Goal: Information Seeking & Learning: Understand process/instructions

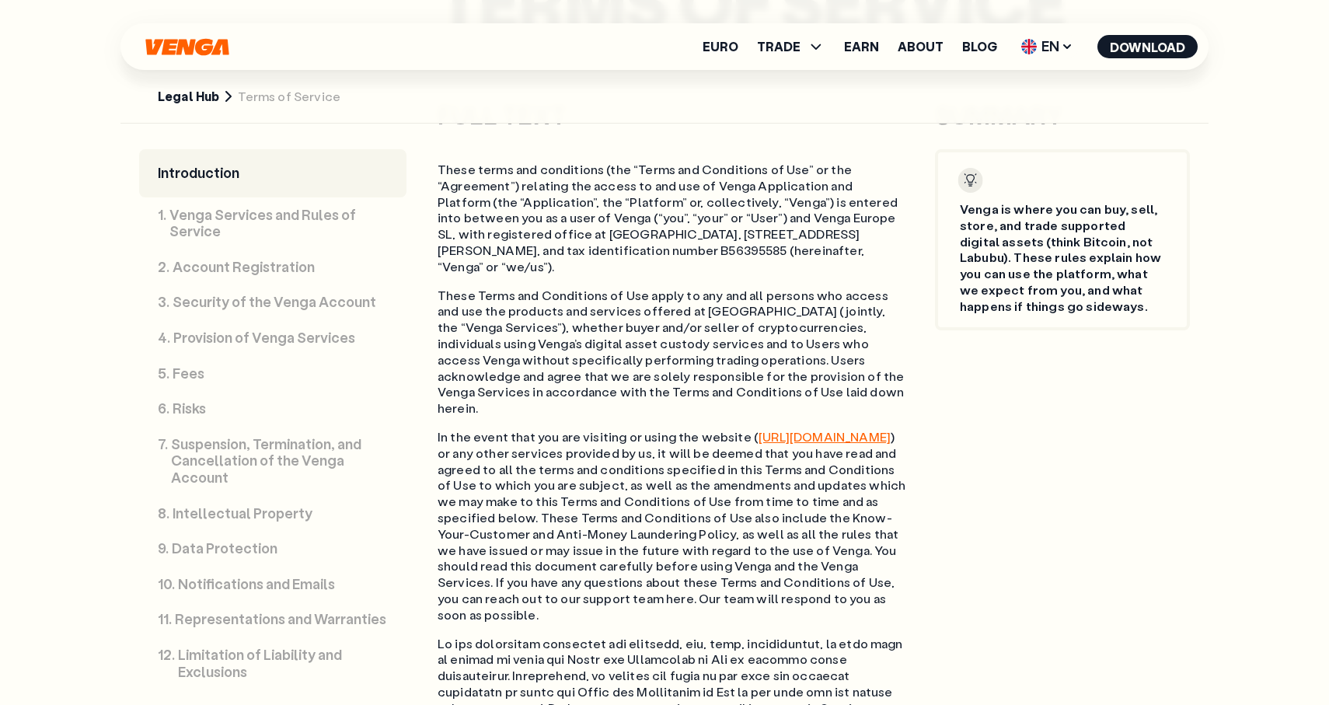
scroll to position [827, 0]
click at [197, 98] on link "Legal Hub" at bounding box center [188, 97] width 61 height 16
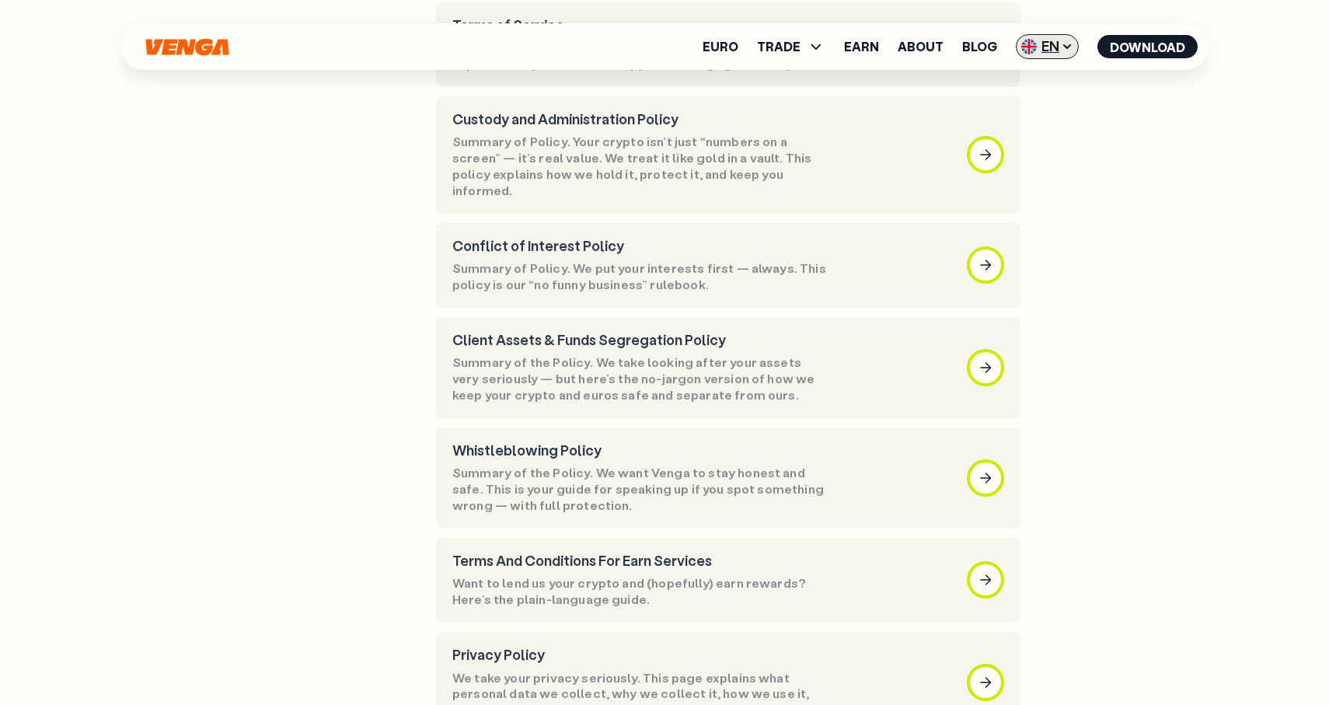
scroll to position [289, 0]
click at [1051, 37] on span "EN" at bounding box center [1047, 46] width 63 height 25
click at [1036, 135] on div "Català - CAT" at bounding box center [1008, 138] width 84 height 16
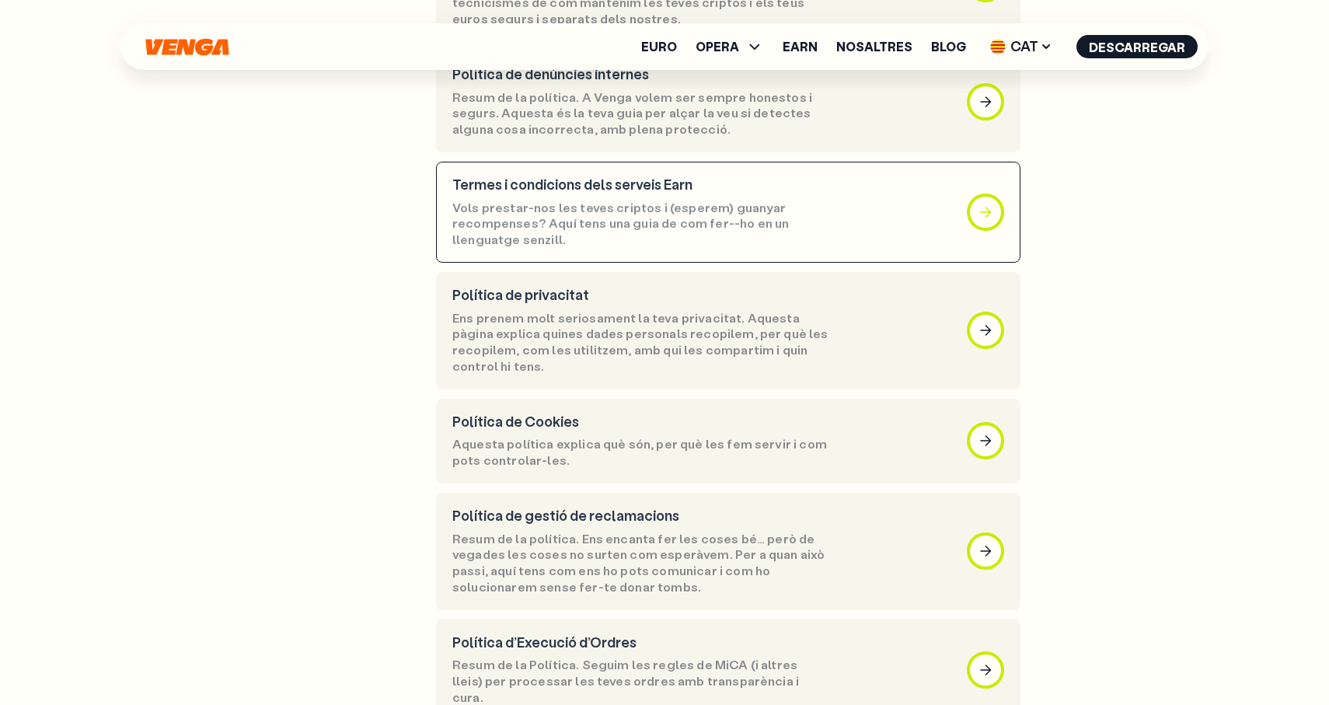
click at [978, 197] on div "button" at bounding box center [985, 212] width 31 height 31
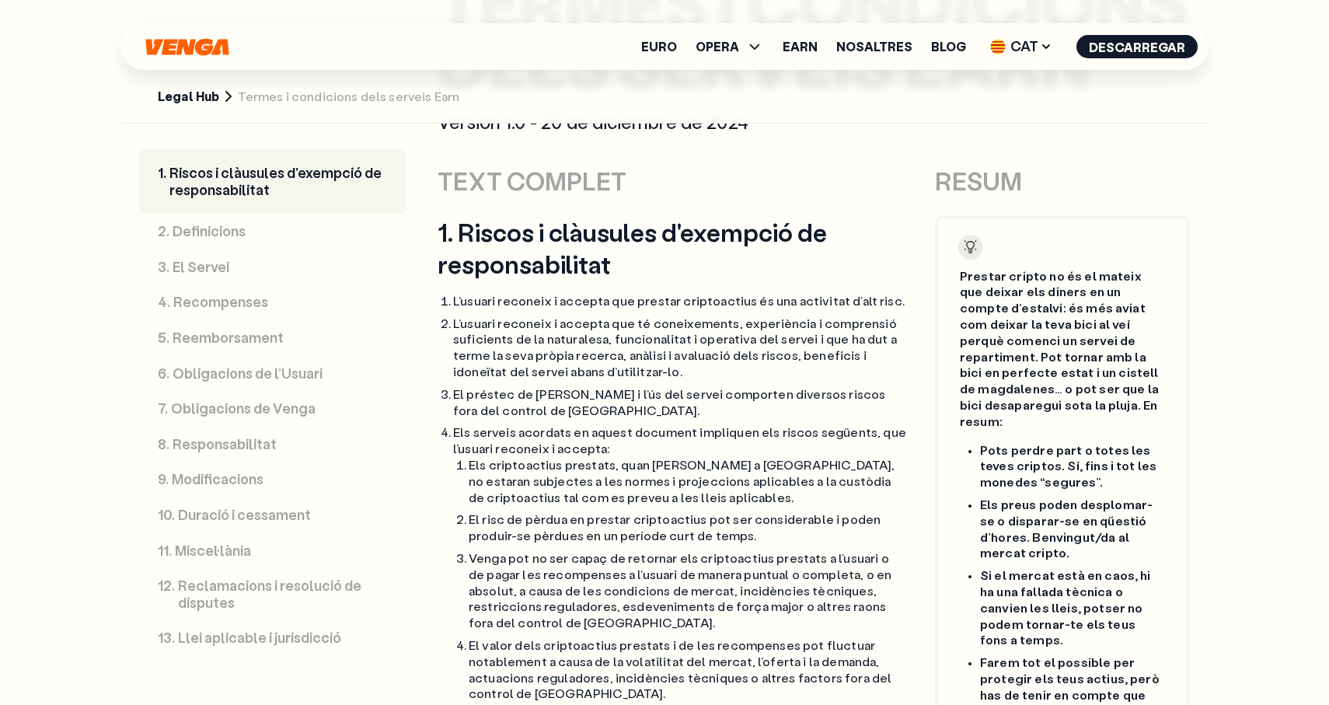
click at [283, 320] on link "4 . Recompenses" at bounding box center [272, 303] width 267 height 36
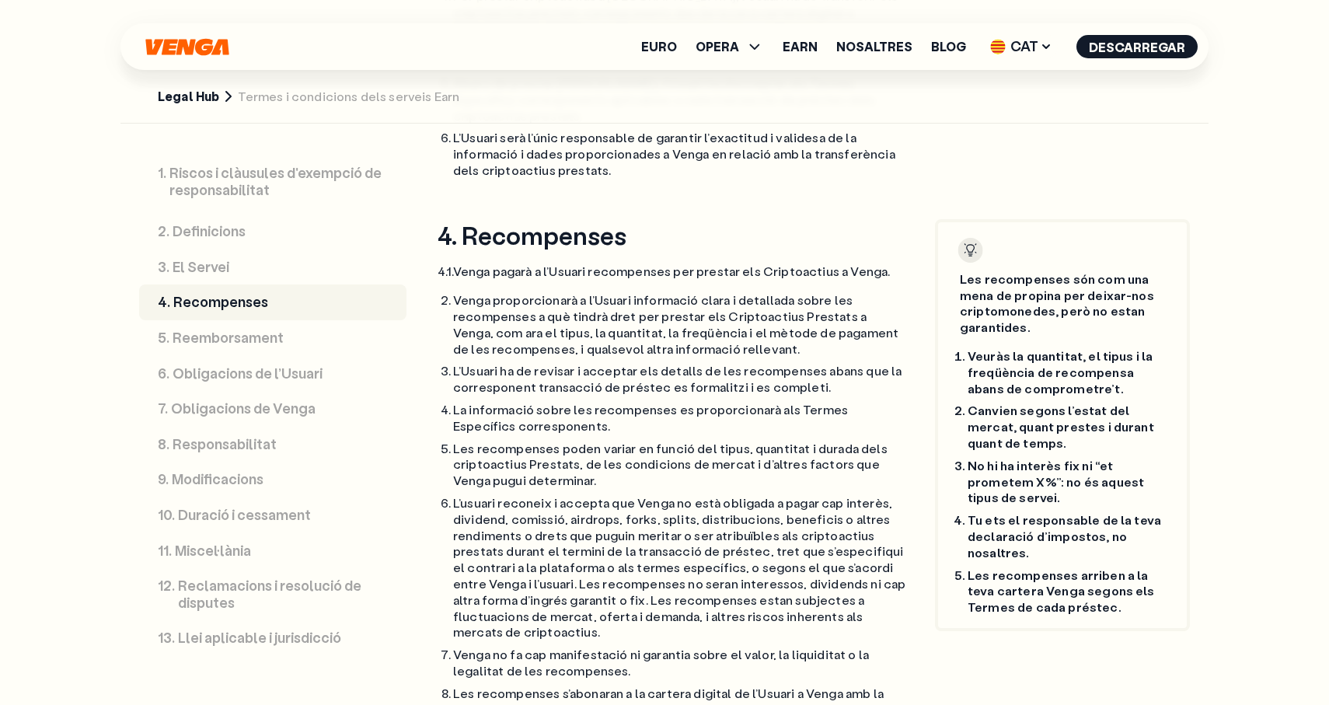
scroll to position [2769, 0]
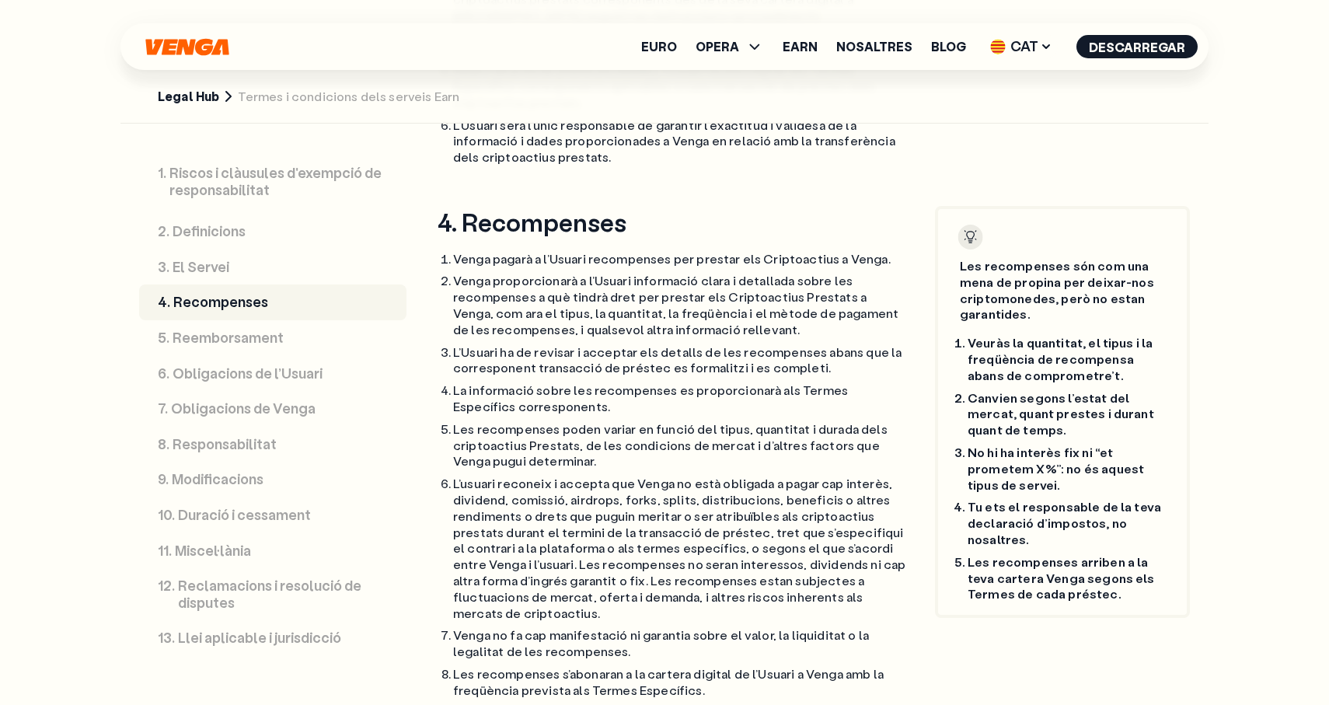
scroll to position [2758, 0]
click at [1039, 28] on div "Euro OPERA Comprar Vendre Canviar Exchange Earn Nosaltres Blog CAT English - EN…" at bounding box center [665, 46] width 1088 height 47
click at [1039, 61] on div "Euro OPERA Comprar Vendre Canviar Exchange Earn Nosaltres Blog CAT English - EN…" at bounding box center [665, 46] width 1088 height 47
click at [1036, 50] on span "CAT" at bounding box center [1021, 46] width 73 height 25
click at [1034, 100] on link "Español - ES" at bounding box center [998, 108] width 118 height 30
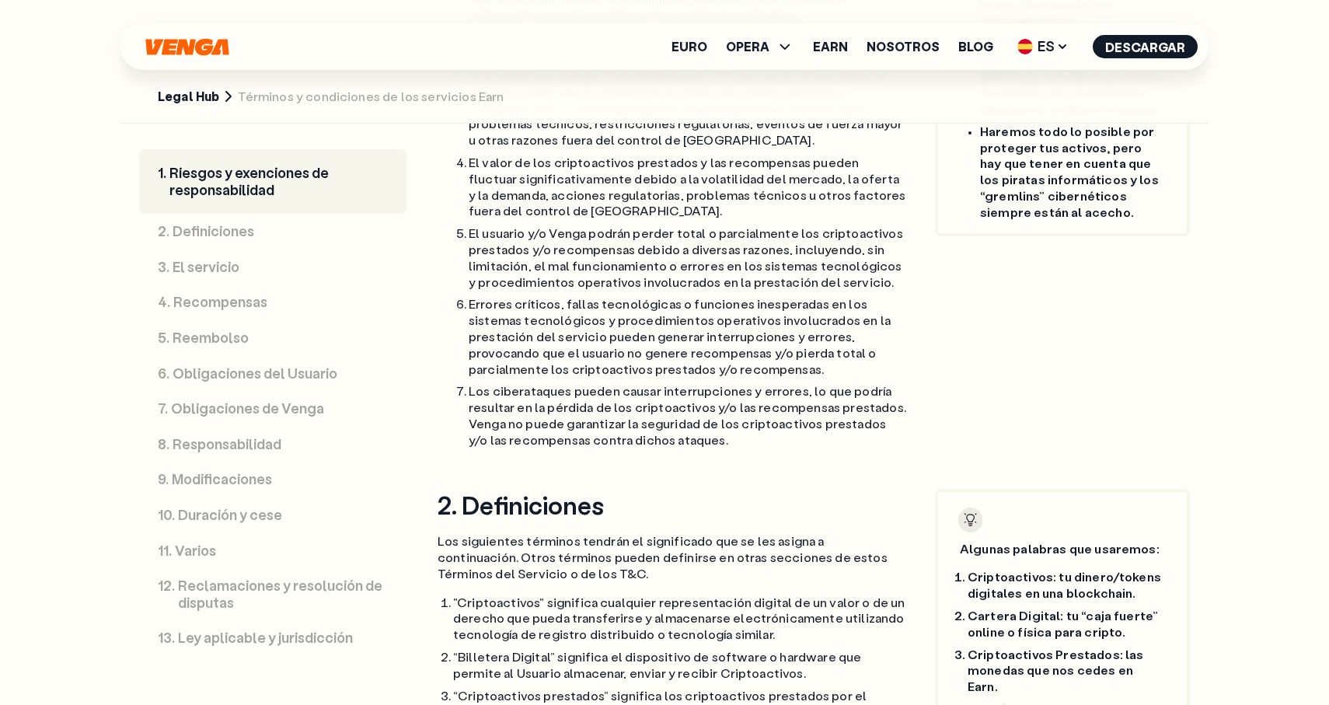
click at [269, 298] on link "4 . Recompensas" at bounding box center [272, 303] width 267 height 36
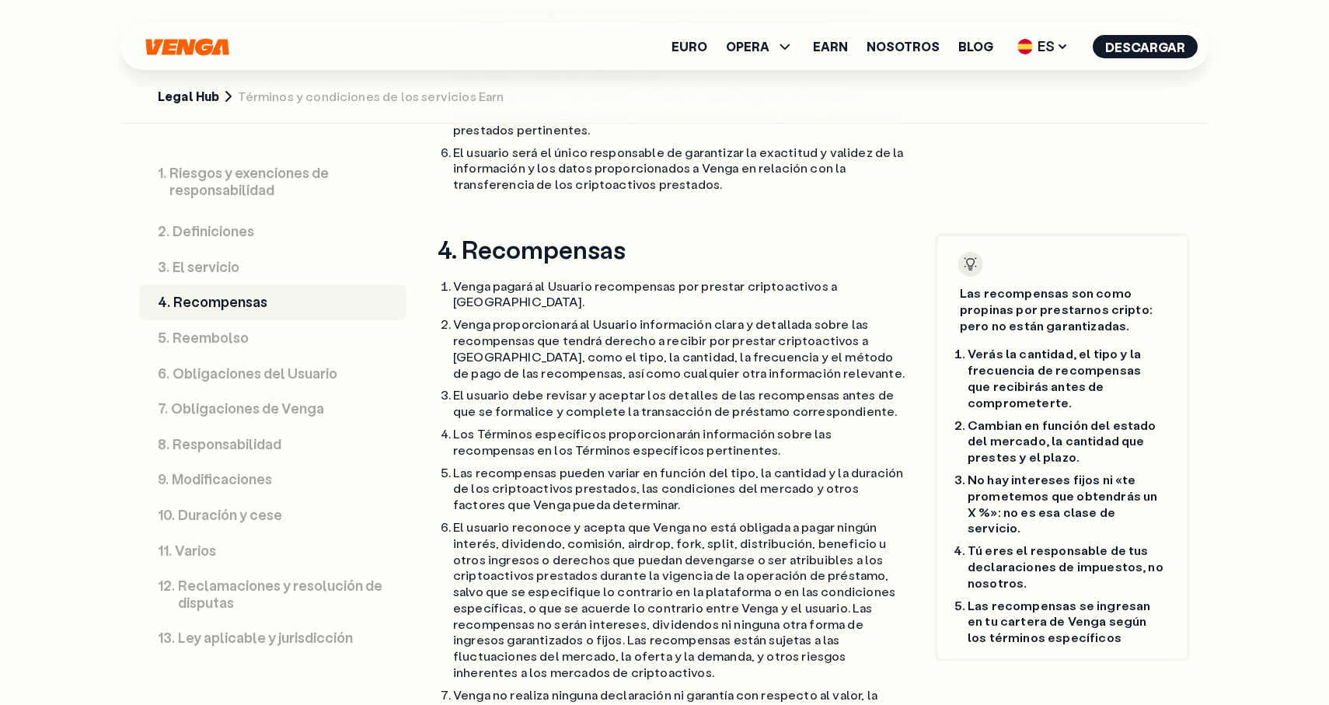
scroll to position [2920, 0]
click at [1057, 44] on span "ES" at bounding box center [1043, 46] width 62 height 25
click at [1022, 141] on div "Català - CAT" at bounding box center [1004, 138] width 84 height 16
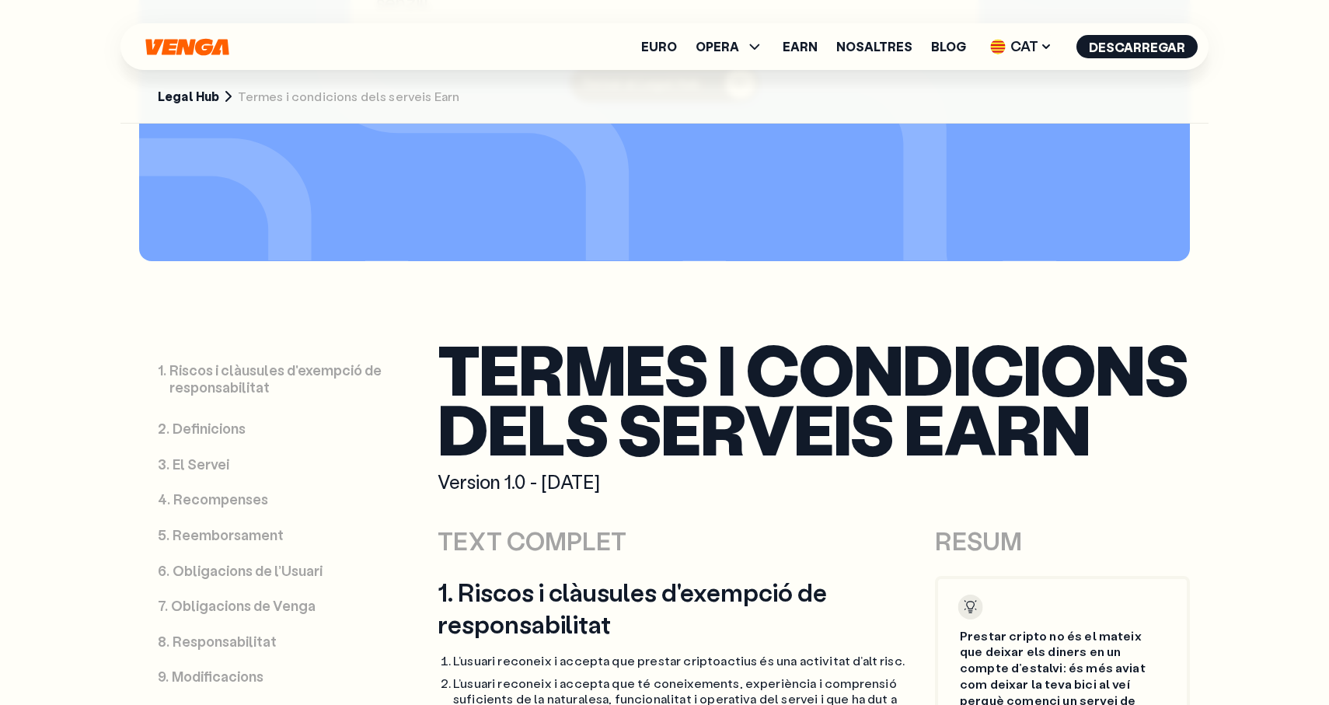
click at [258, 501] on p "Recompenses" at bounding box center [220, 499] width 95 height 17
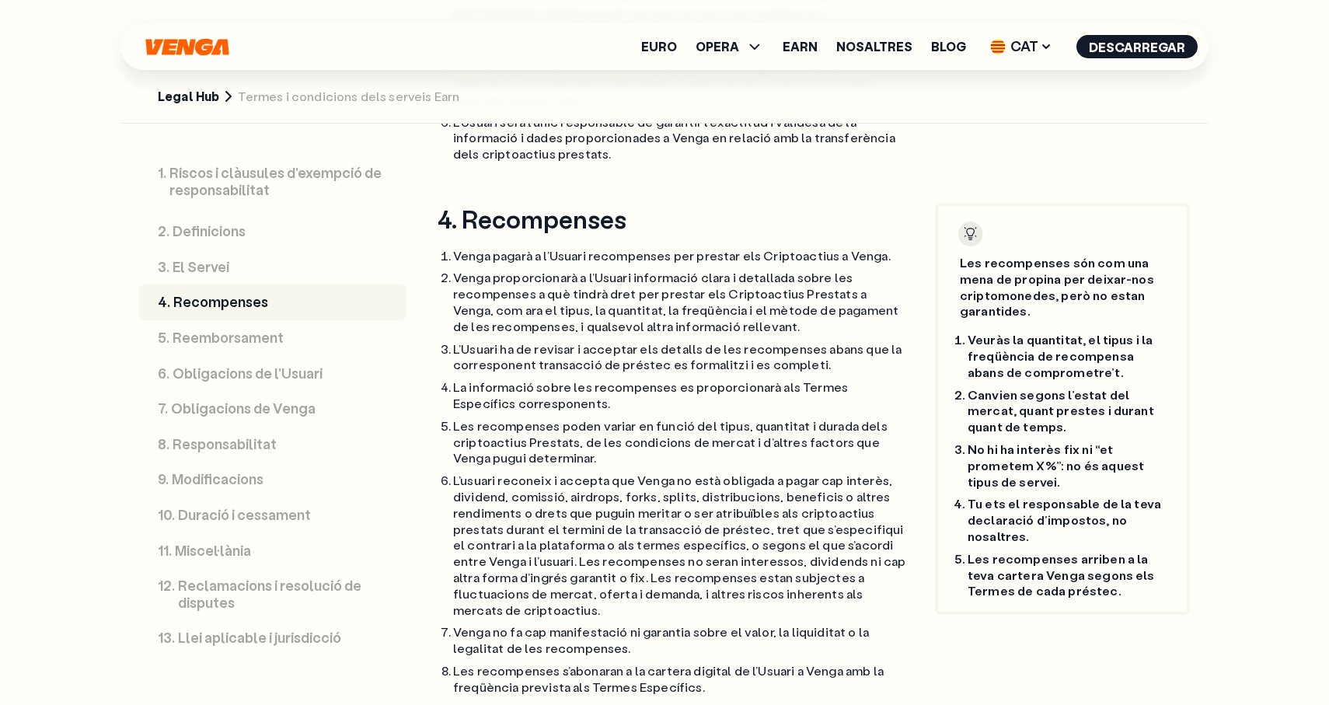
scroll to position [2763, 0]
click at [187, 103] on link "Legal Hub" at bounding box center [188, 97] width 61 height 16
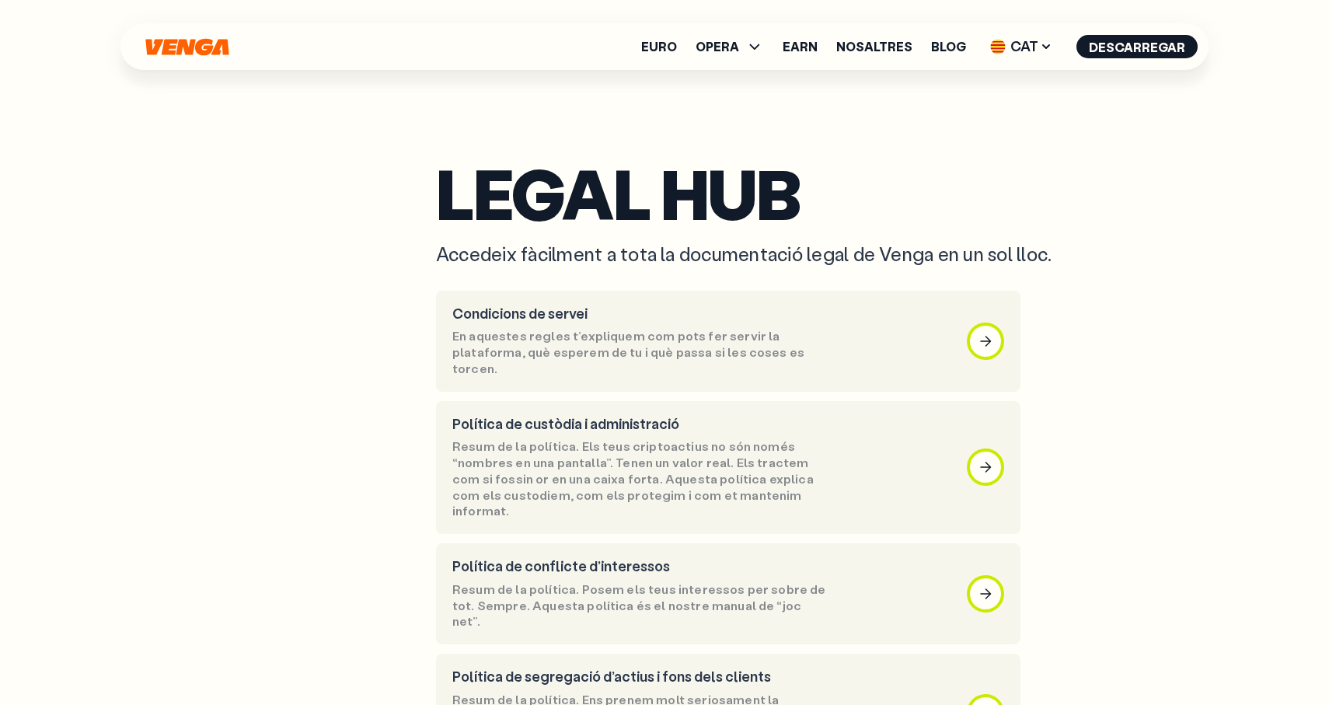
click at [1030, 25] on div "Euro OPERA Comprar Vendre Canviar Exchange Earn Nosaltres Blog CAT English - EN…" at bounding box center [665, 46] width 1088 height 47
click at [1029, 34] on span "CAT" at bounding box center [1021, 46] width 73 height 25
click at [997, 100] on div "Español - ES" at bounding box center [985, 108] width 80 height 16
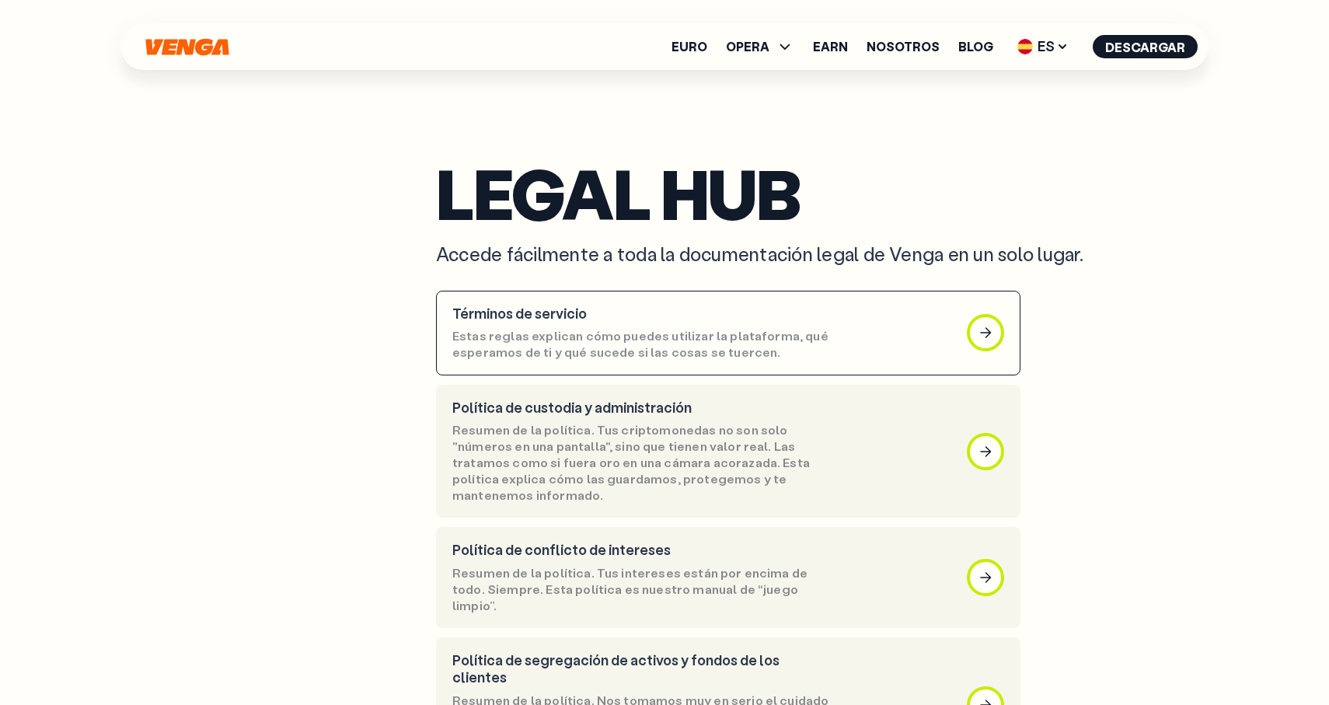
click at [512, 333] on p "Estas reglas explican cómo puedes utilizar la plataforma, qué esperamos de ti y…" at bounding box center [641, 344] width 378 height 33
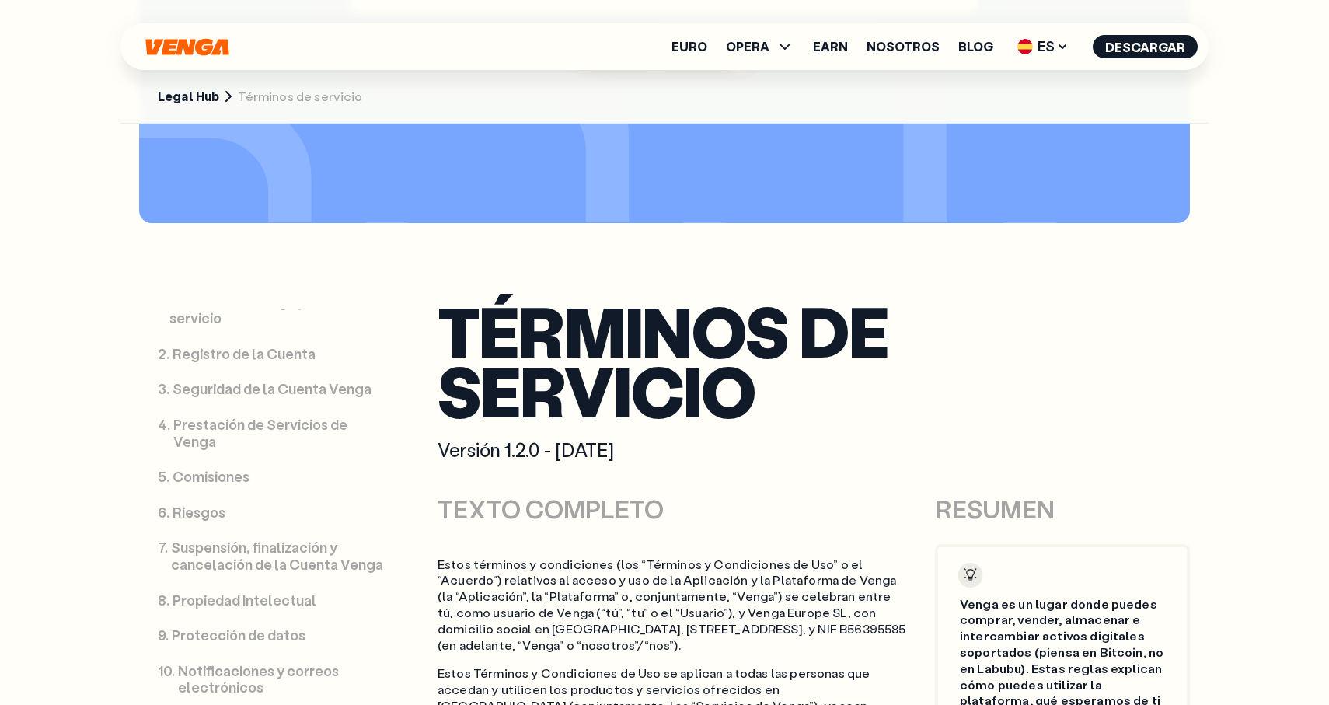
scroll to position [77, 0]
click at [217, 425] on p "Prestación de Servicios de Venga" at bounding box center [280, 428] width 215 height 33
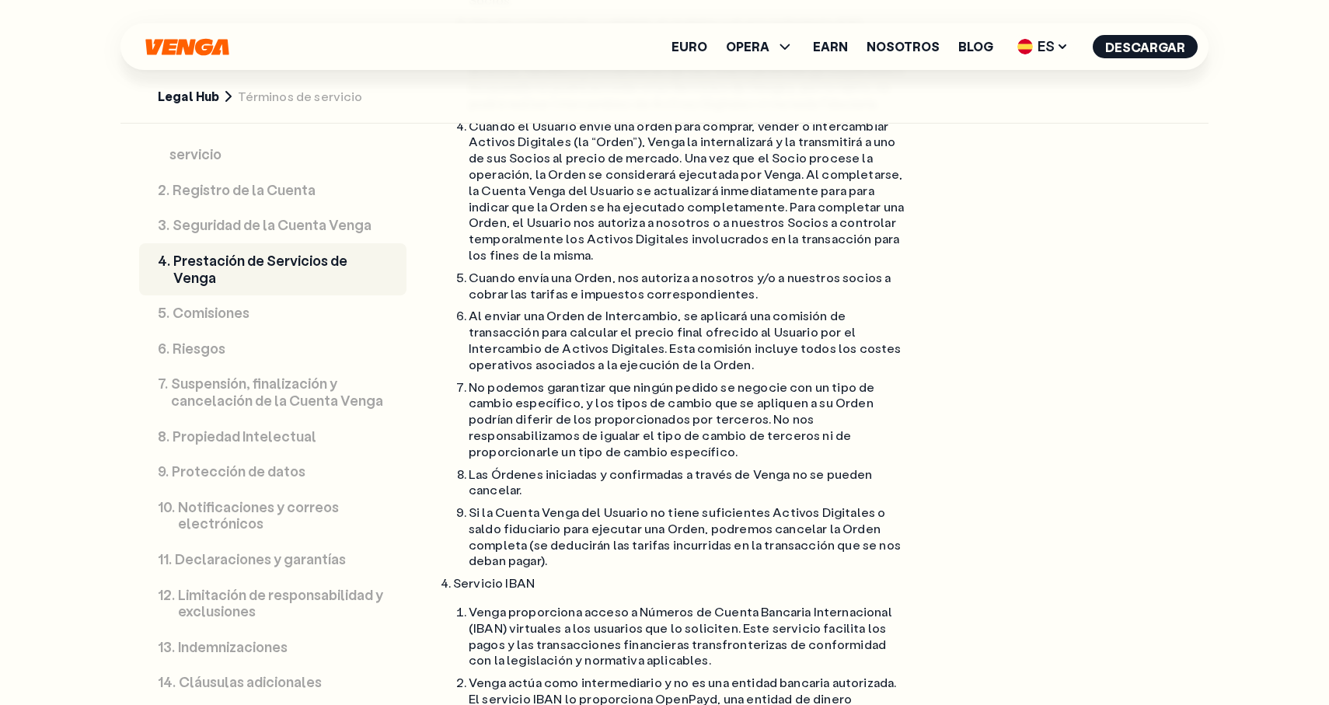
scroll to position [10237, 0]
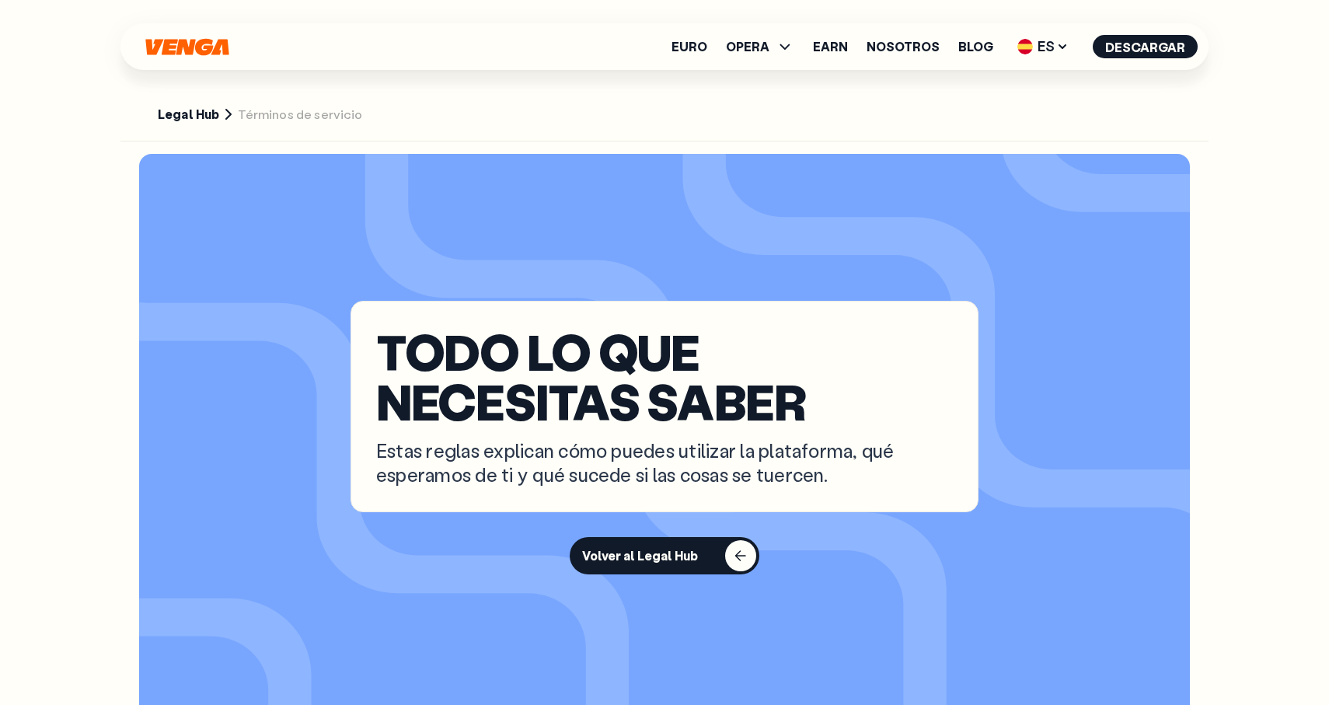
scroll to position [0, 0]
click at [201, 117] on link "Legal Hub" at bounding box center [188, 115] width 61 height 16
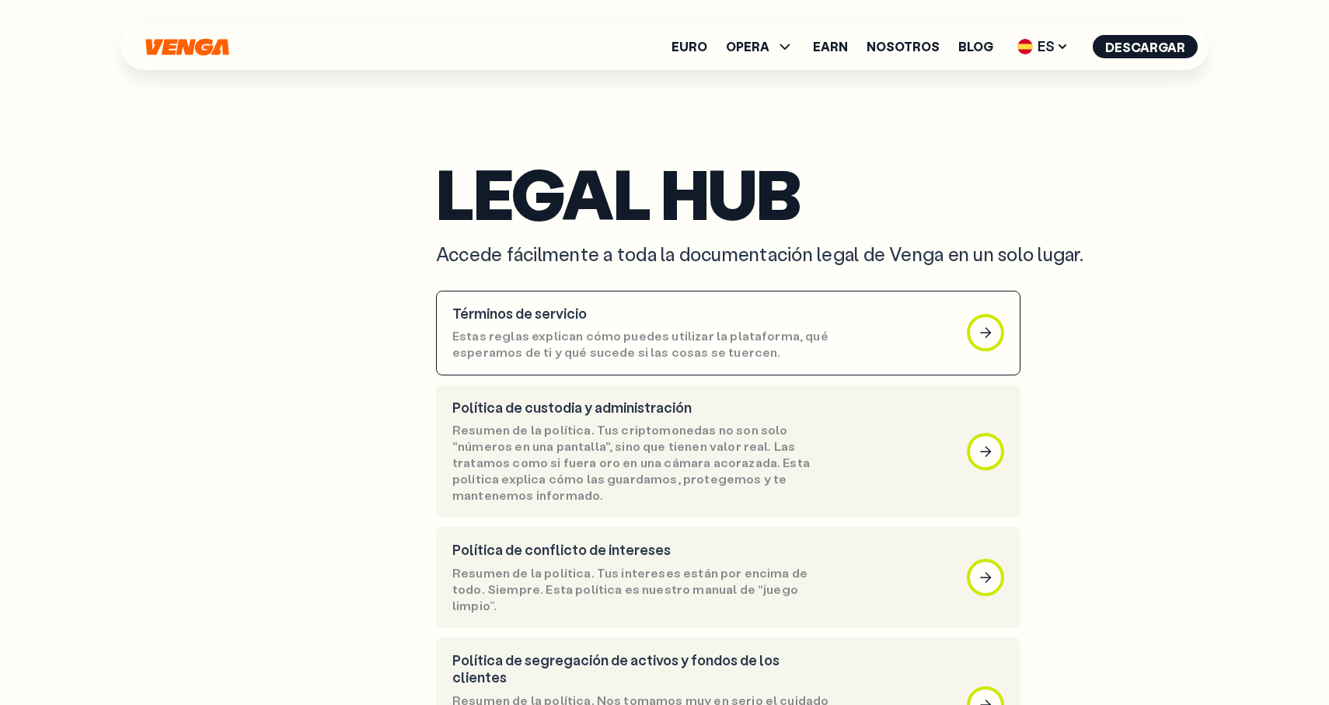
click at [743, 325] on div "Términos de servicio Estas reglas explican cómo puedes utilizar la plataforma, …" at bounding box center [641, 333] width 378 height 55
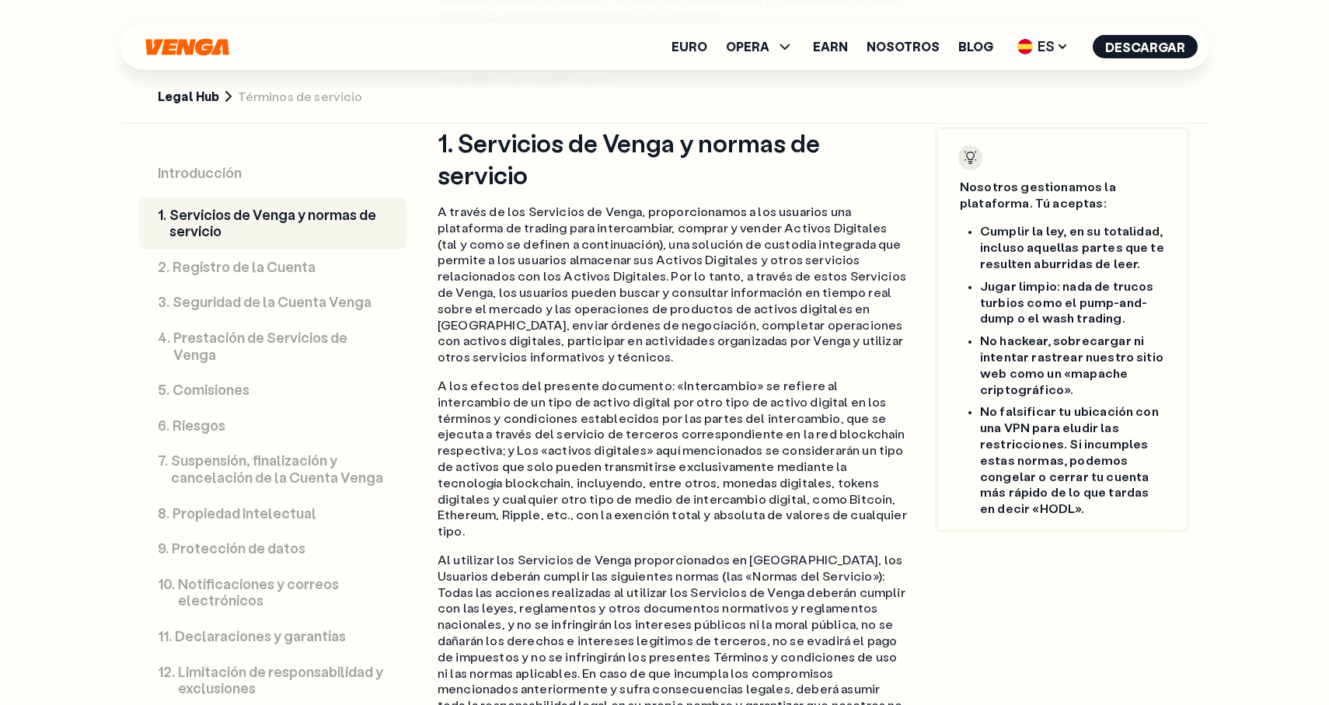
scroll to position [1807, 0]
click at [194, 98] on link "Legal Hub" at bounding box center [188, 97] width 61 height 16
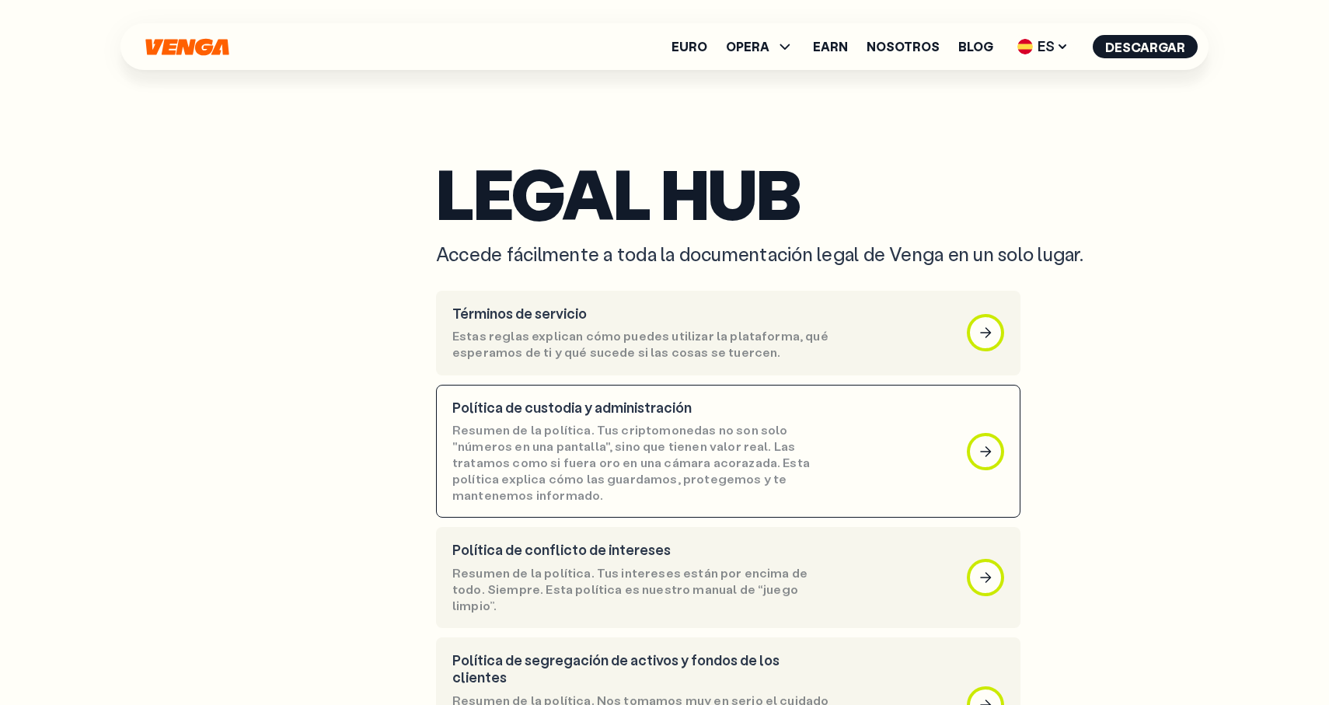
click at [553, 422] on p "Resumen de la política. Tus criptomonedas no son solo "números en una pantalla"…" at bounding box center [641, 462] width 378 height 81
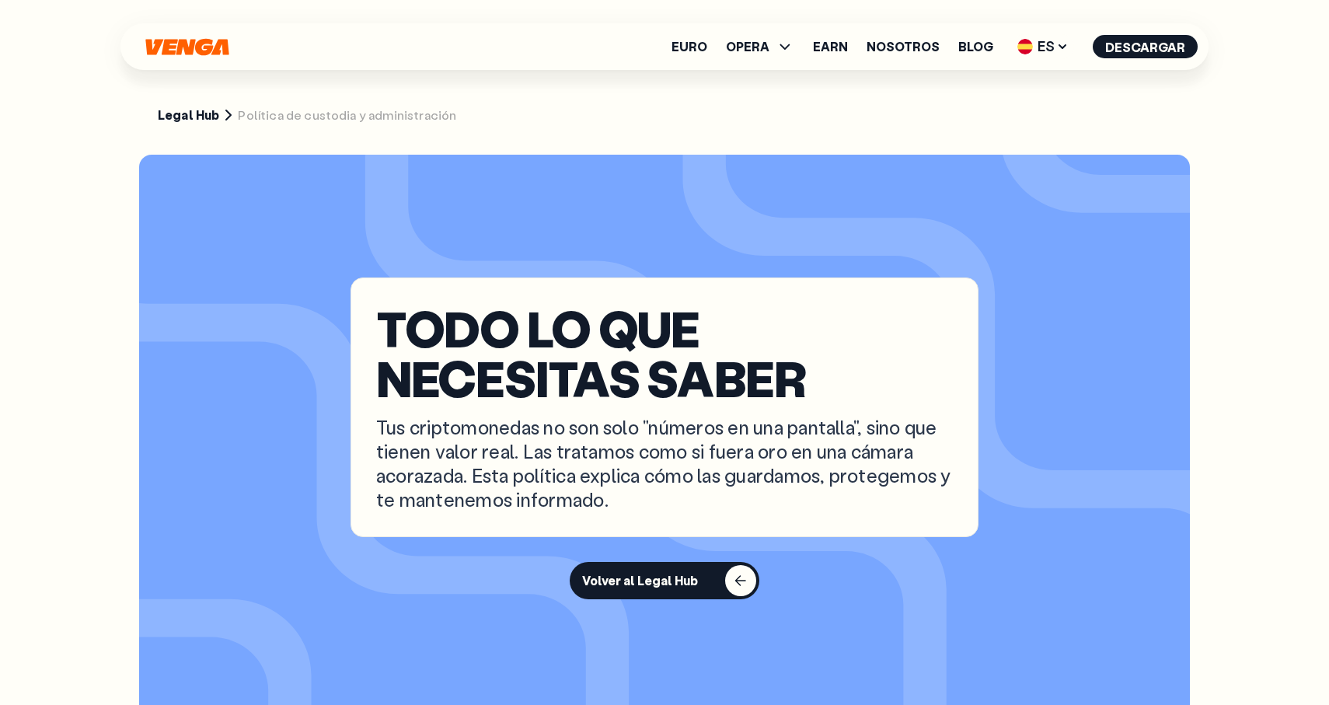
click at [194, 112] on link "Legal Hub" at bounding box center [188, 115] width 61 height 16
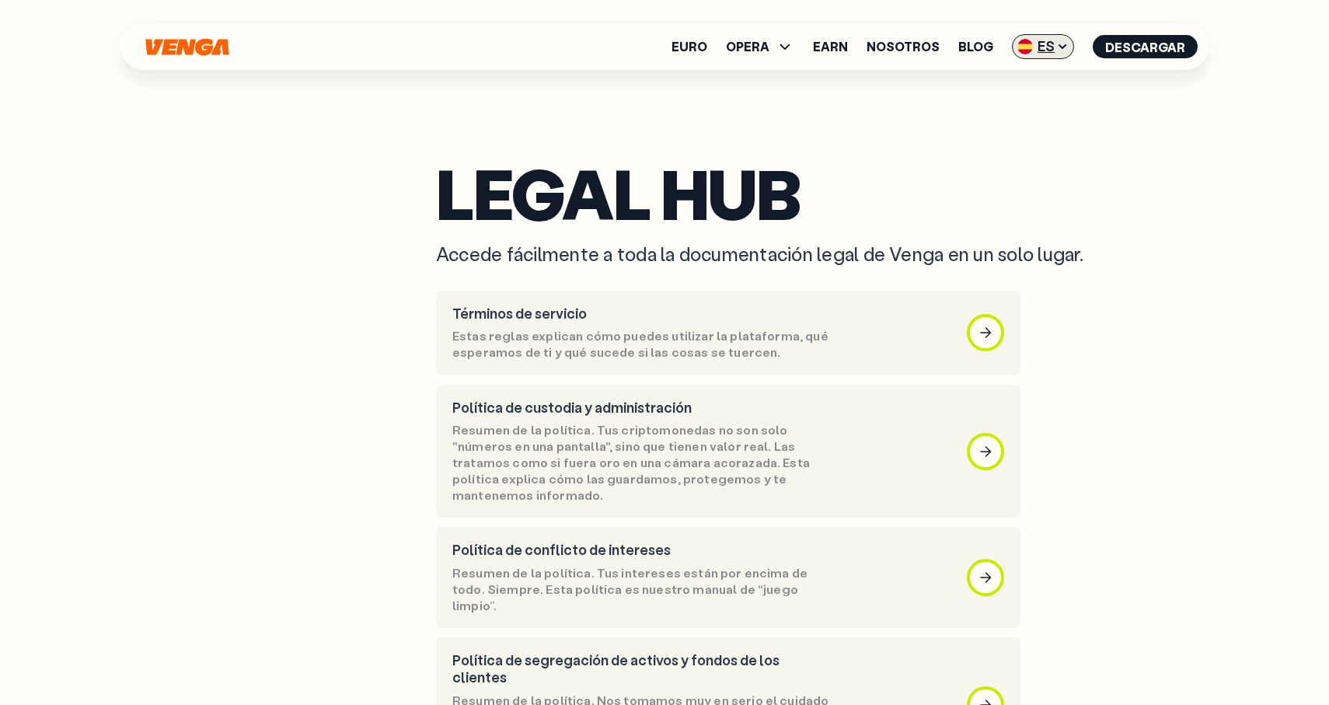
click at [1039, 46] on span "ES" at bounding box center [1043, 46] width 62 height 25
click at [1033, 72] on div "English - EN" at bounding box center [1000, 79] width 76 height 16
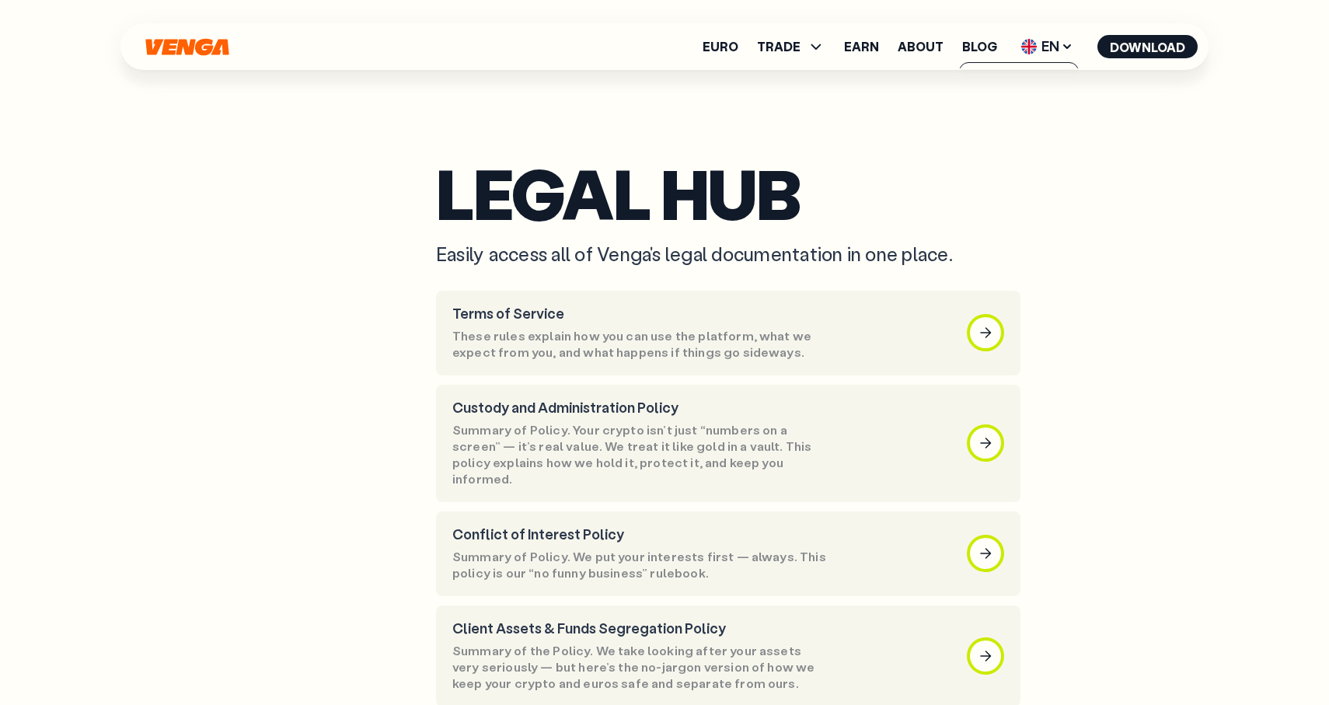
click at [601, 223] on h1 "Legal Hub" at bounding box center [811, 193] width 751 height 60
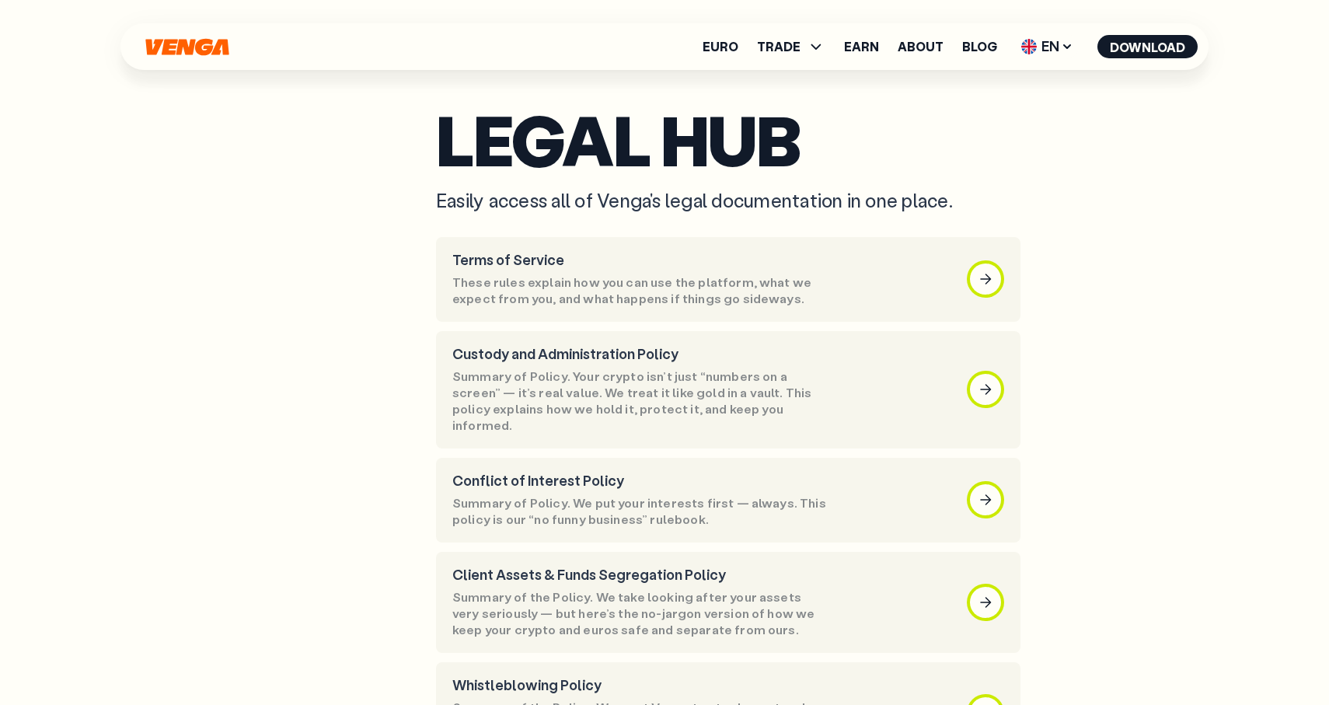
scroll to position [54, 0]
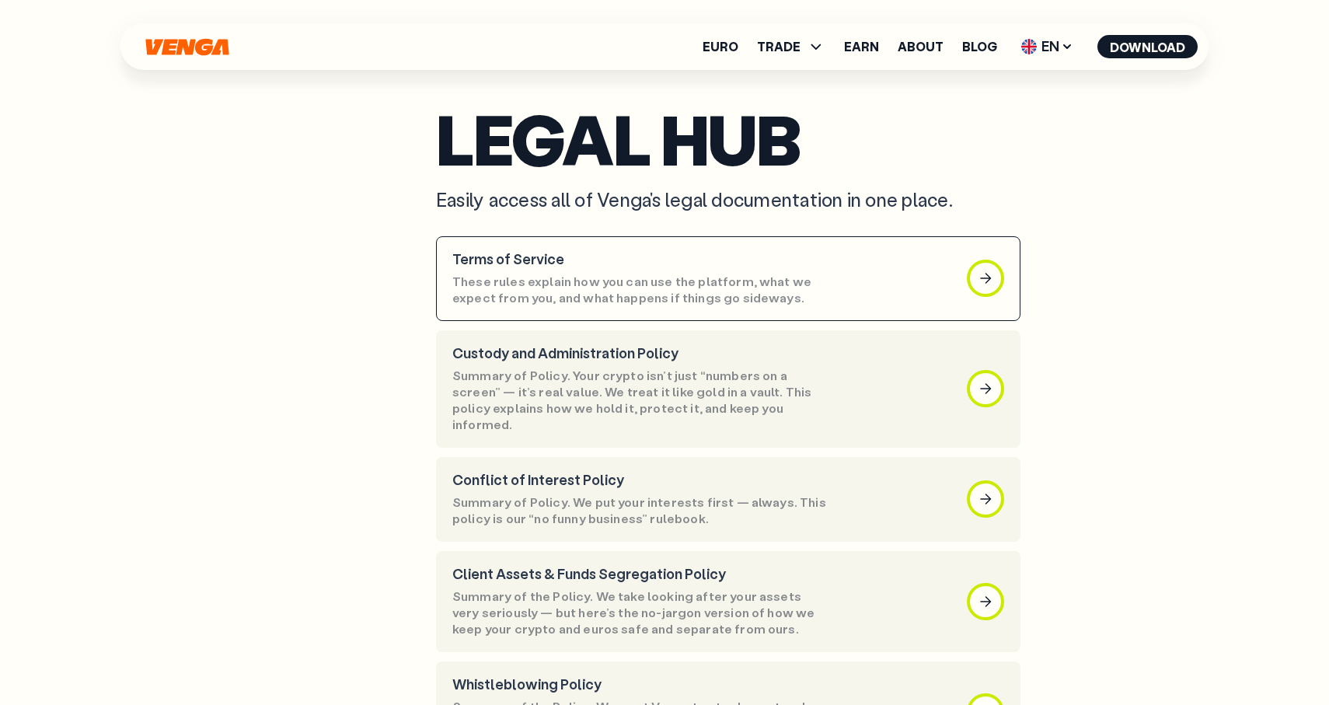
click at [552, 287] on p "These rules explain how you can use the platform, what we expect from you, and …" at bounding box center [641, 290] width 378 height 33
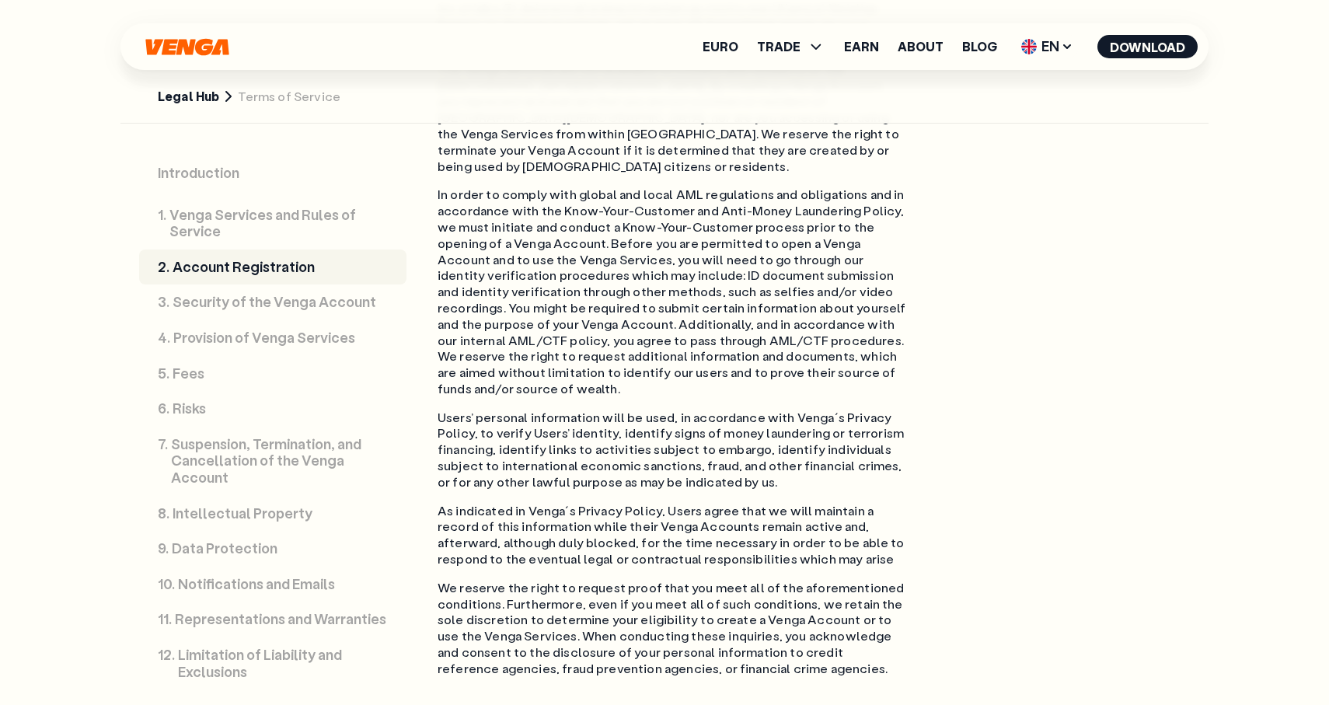
scroll to position [4116, 0]
click at [181, 95] on link "Legal Hub" at bounding box center [188, 97] width 61 height 16
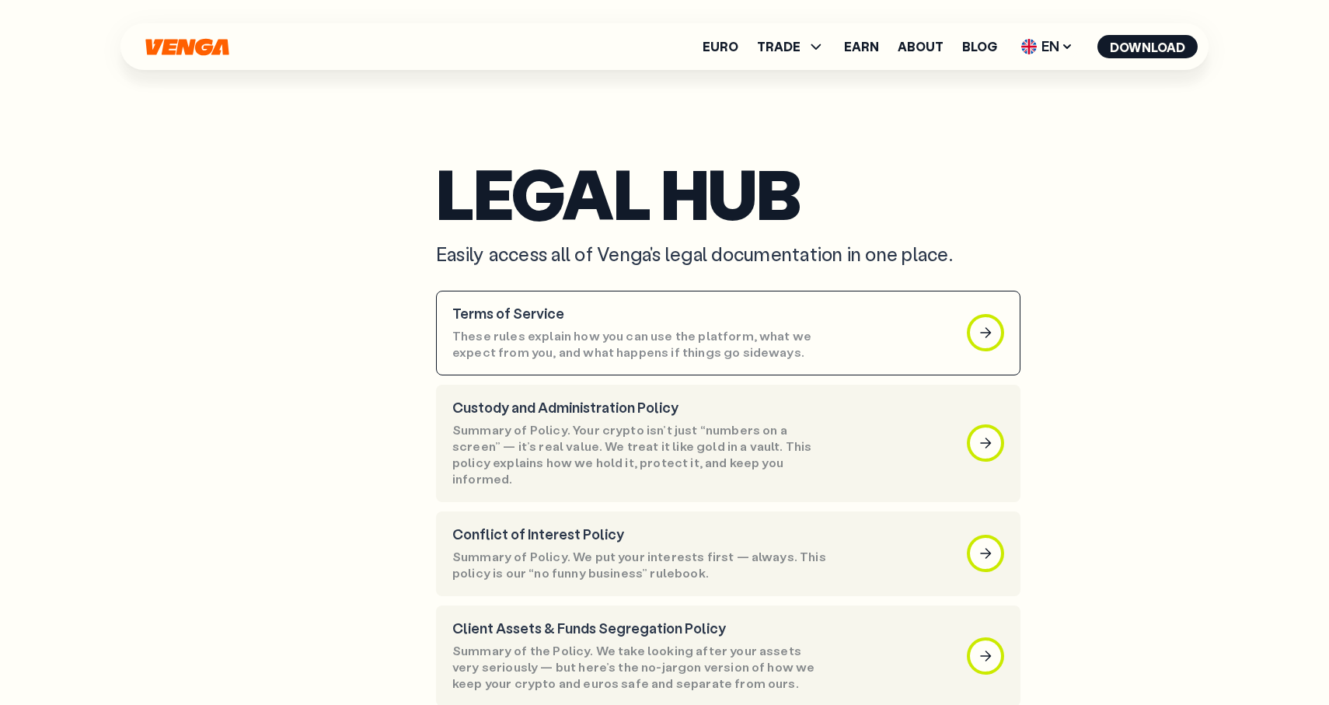
click at [619, 313] on p "Terms of Service" at bounding box center [641, 314] width 378 height 17
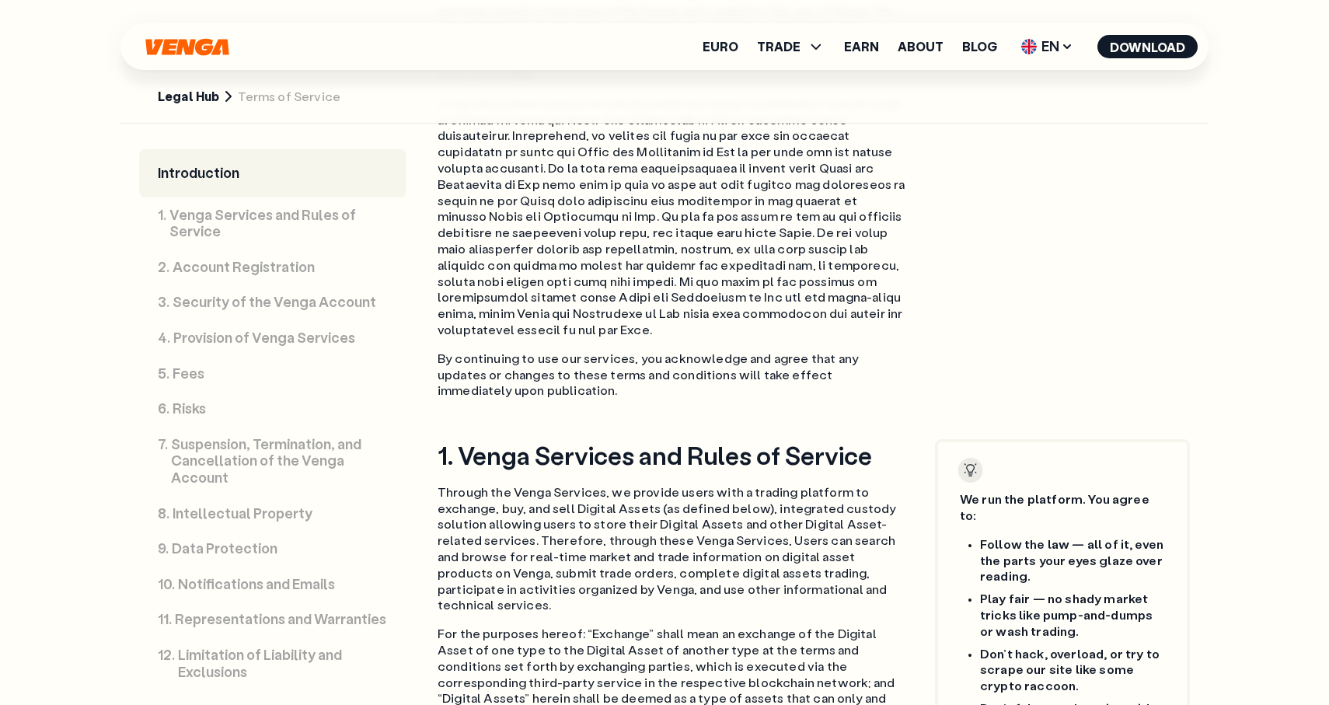
scroll to position [1359, 0]
click at [197, 93] on link "Legal Hub" at bounding box center [188, 97] width 61 height 16
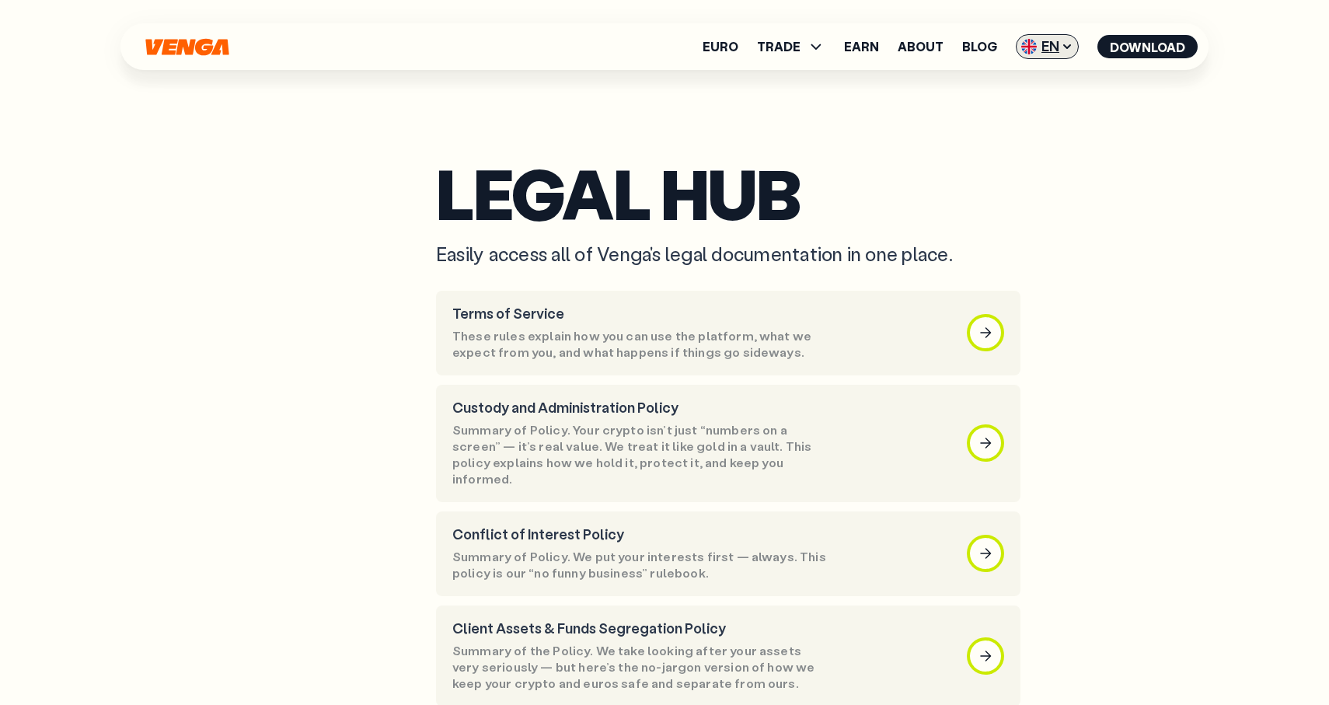
click at [1060, 52] on span "EN" at bounding box center [1047, 46] width 63 height 25
click at [1032, 140] on div "Català - CAT" at bounding box center [1008, 138] width 84 height 16
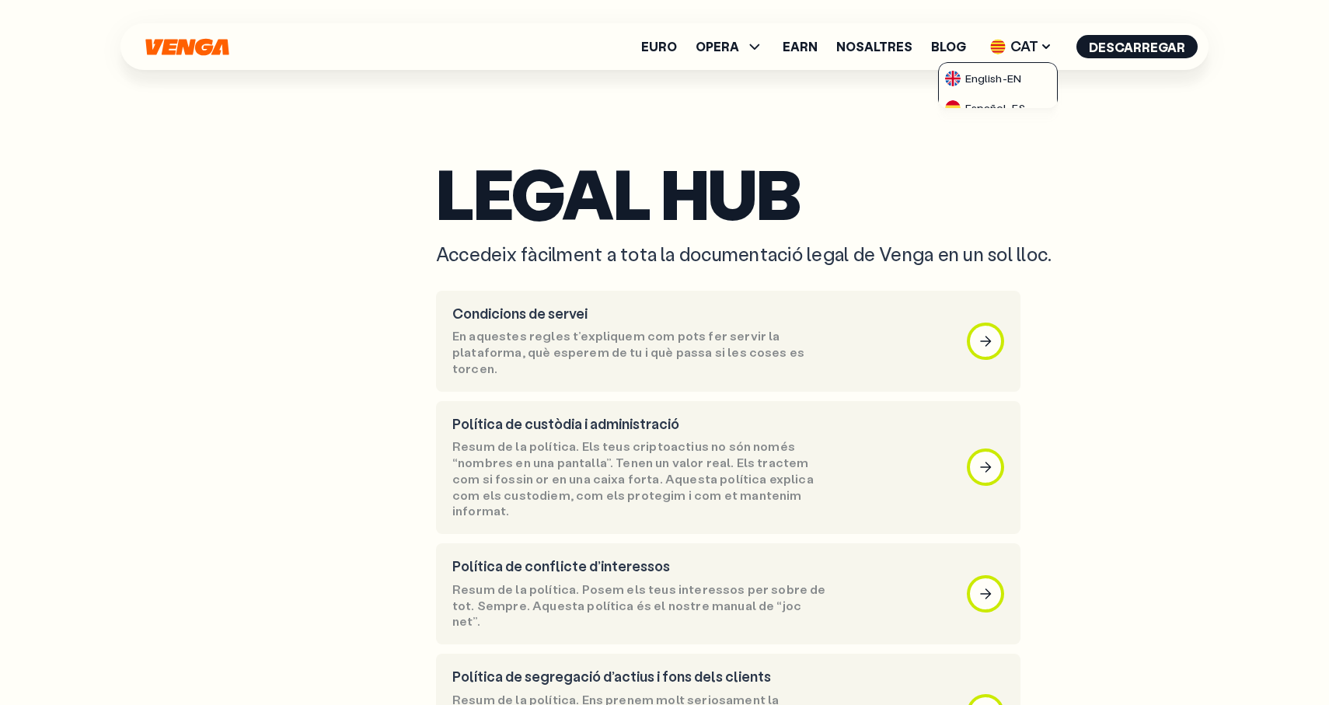
click at [800, 236] on section "Legal Hub Accedeix fàcilment a tota la documentació legal de Venga en un sol ll…" at bounding box center [811, 214] width 751 height 103
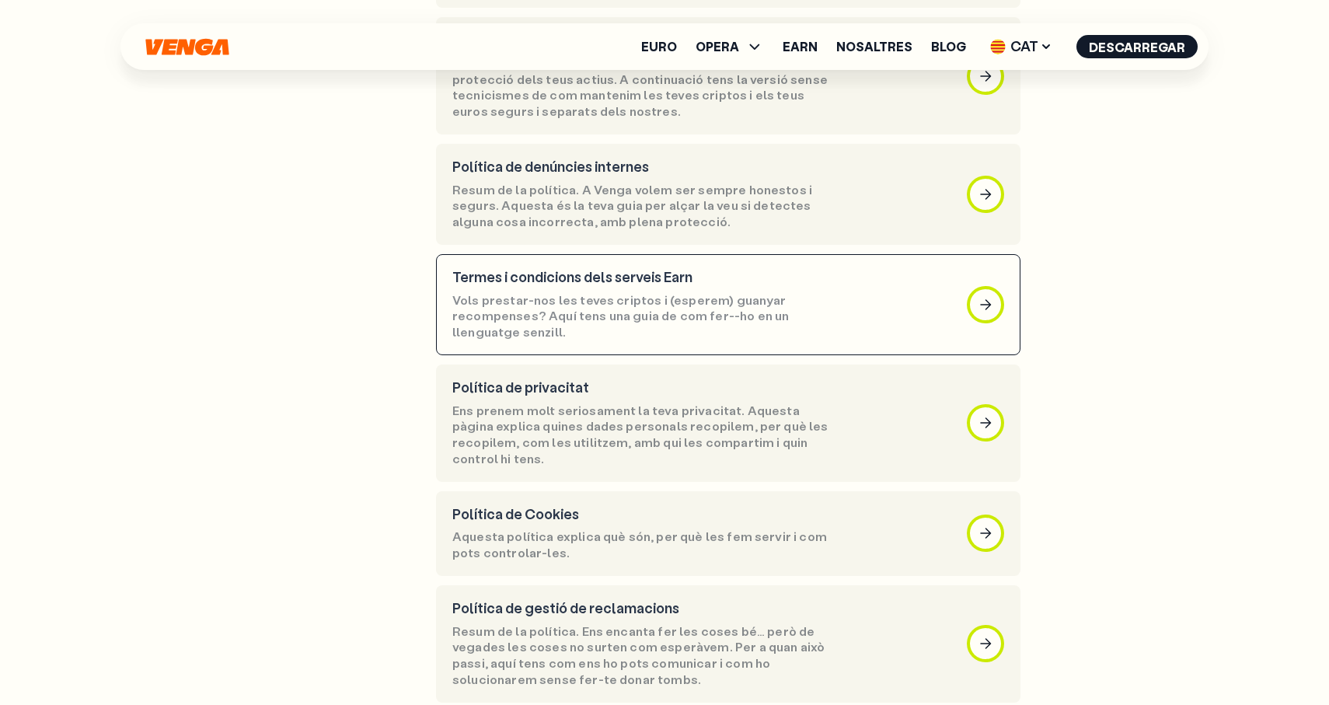
scroll to position [638, 0]
click at [775, 292] on p "Vols prestar-nos les teves criptos i (esperem) guanyar recompenses? Aquí tens u…" at bounding box center [641, 316] width 378 height 48
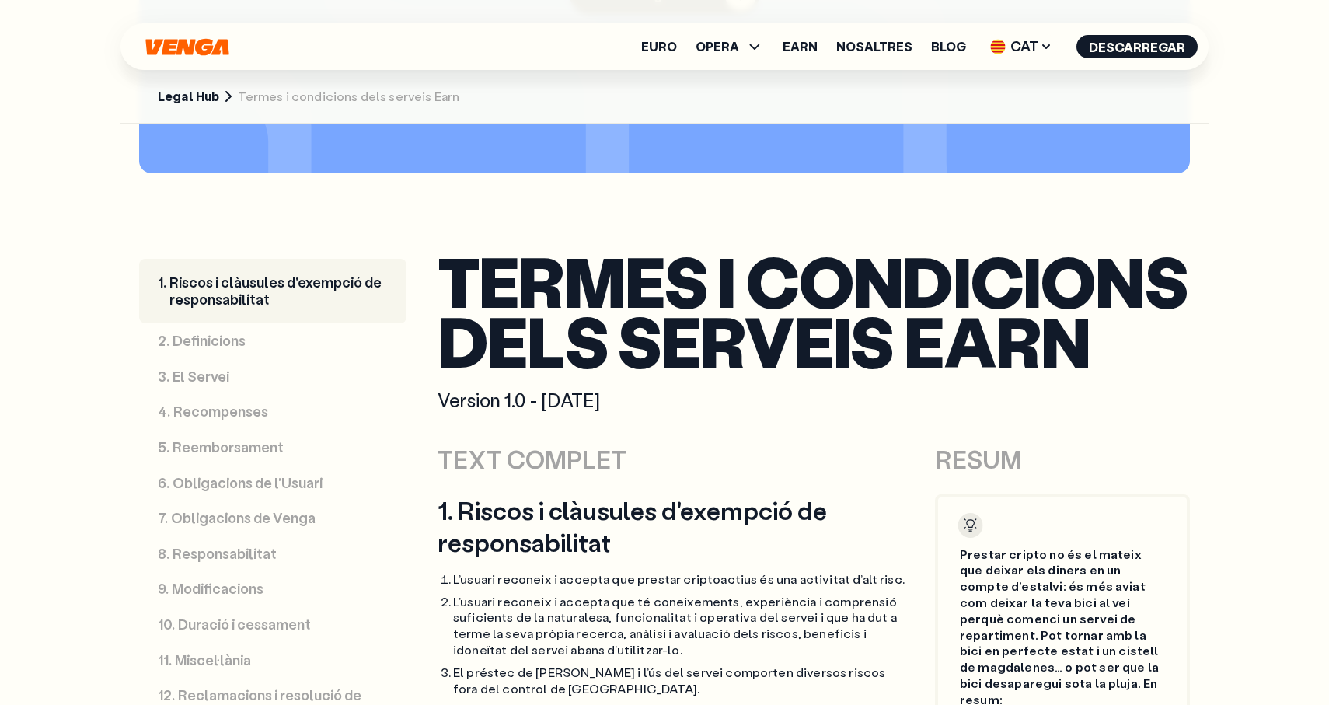
click at [275, 410] on link "4 . Recompenses" at bounding box center [272, 412] width 267 height 36
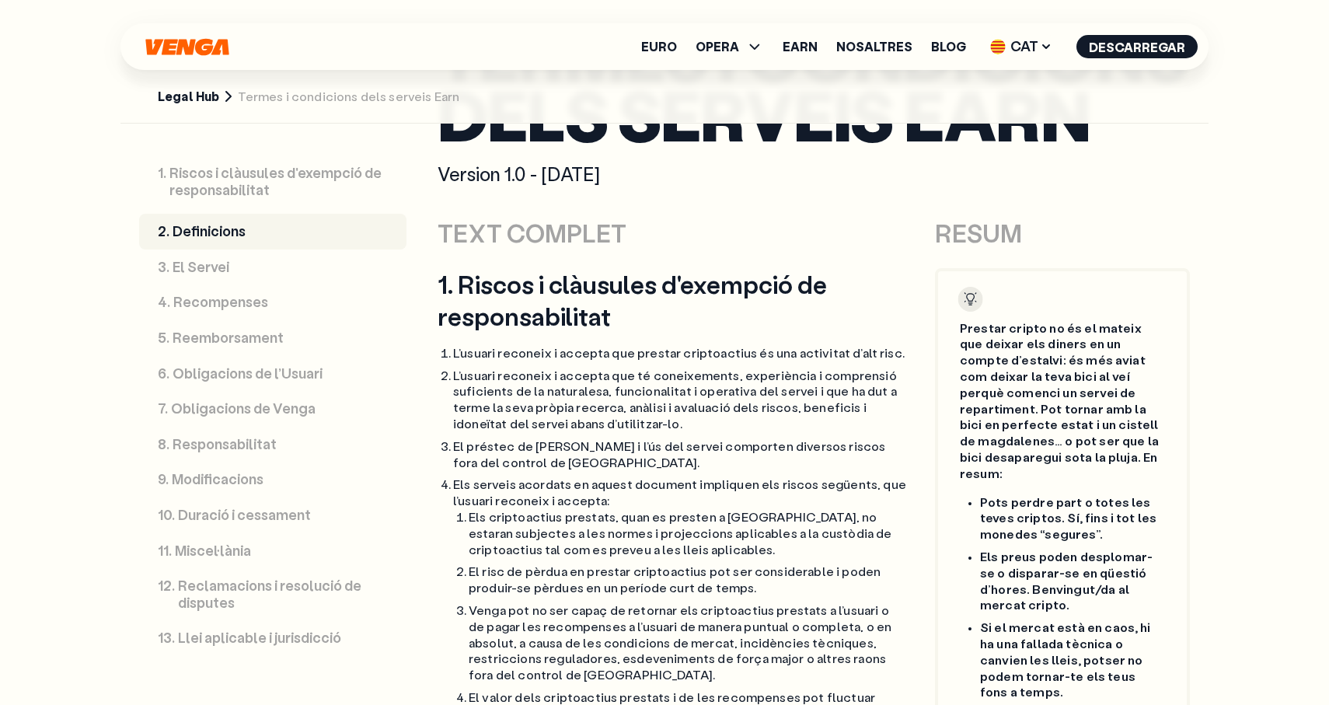
click at [222, 301] on p "Recompenses" at bounding box center [220, 302] width 95 height 17
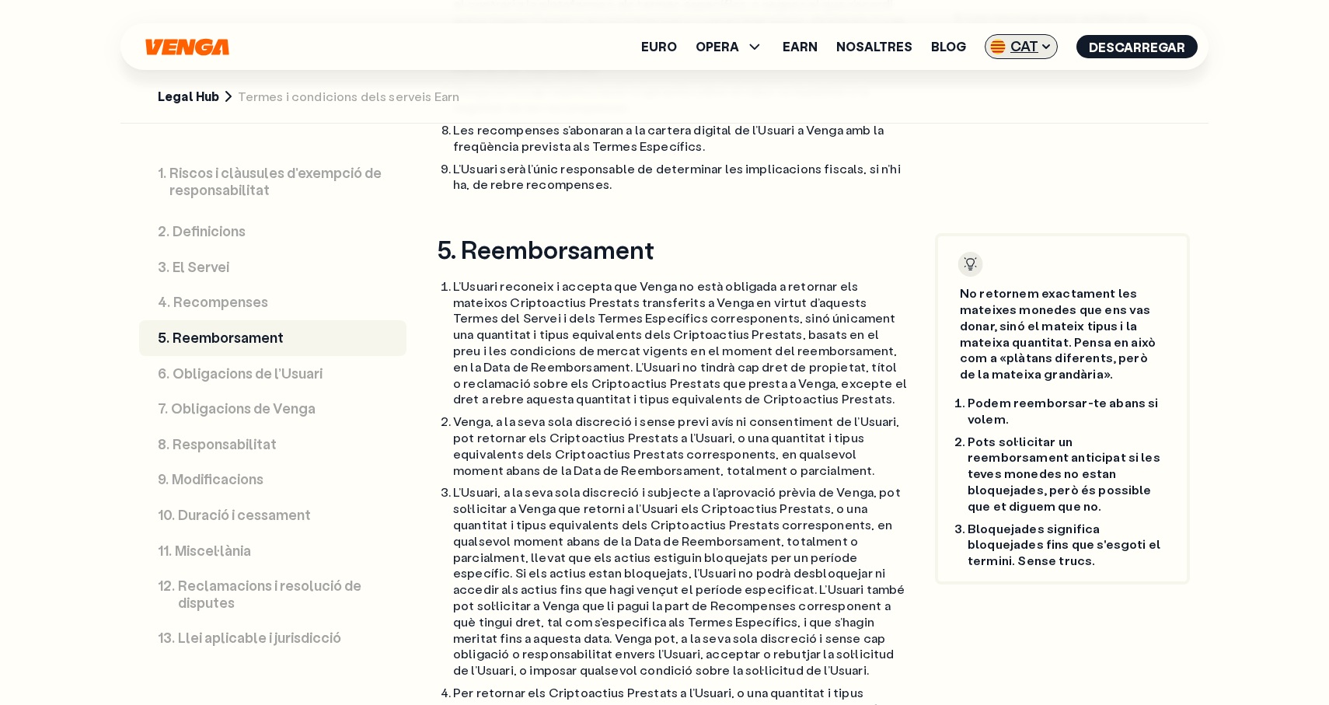
click at [1041, 39] on span "CAT" at bounding box center [1021, 46] width 73 height 25
click at [1020, 111] on div "Español - ES" at bounding box center [985, 108] width 80 height 16
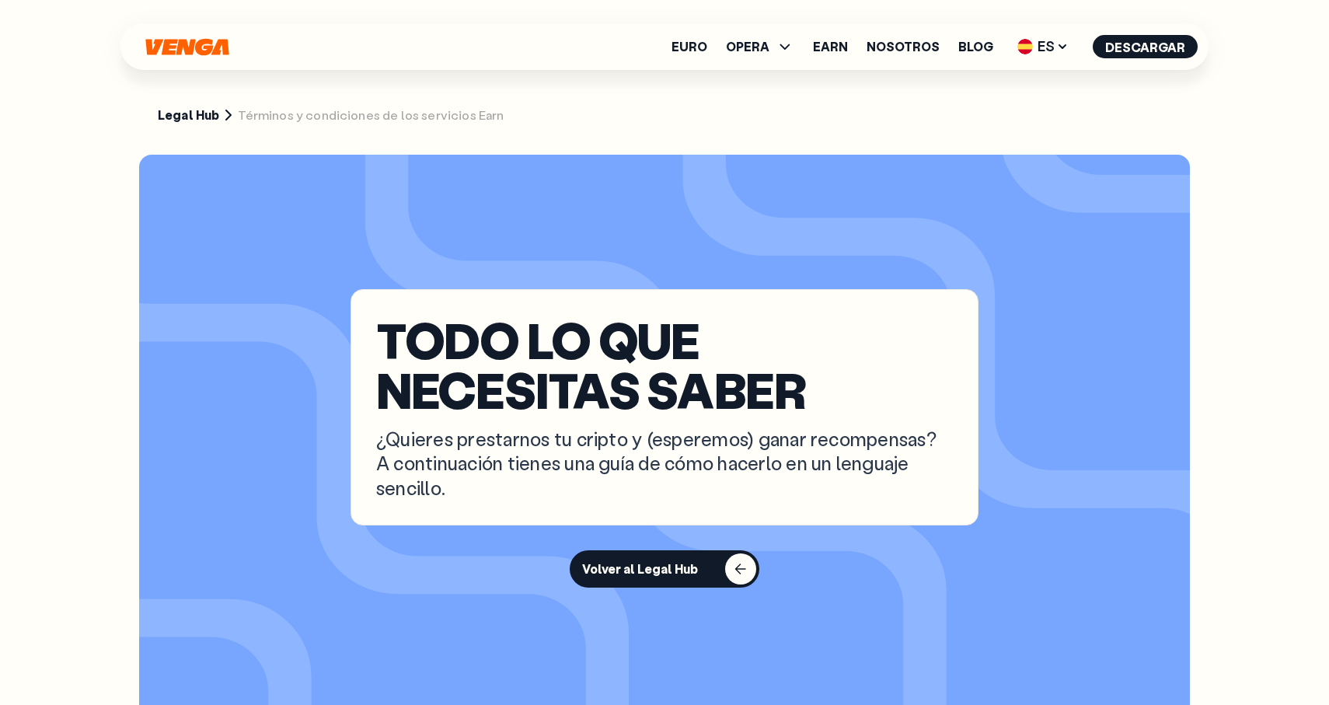
click at [585, 320] on p "TODO LO QUE NECESITAS SABER" at bounding box center [664, 365] width 577 height 100
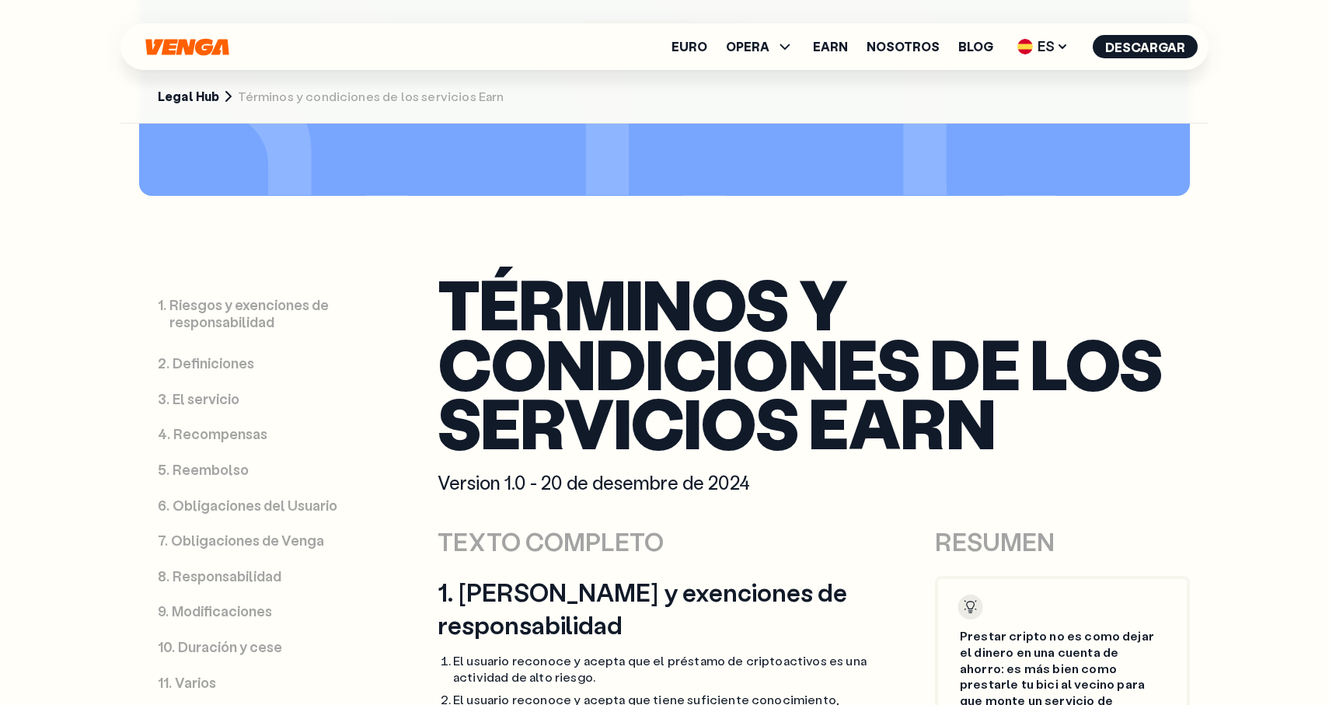
click at [208, 444] on link "4 . Recompensas" at bounding box center [272, 435] width 267 height 36
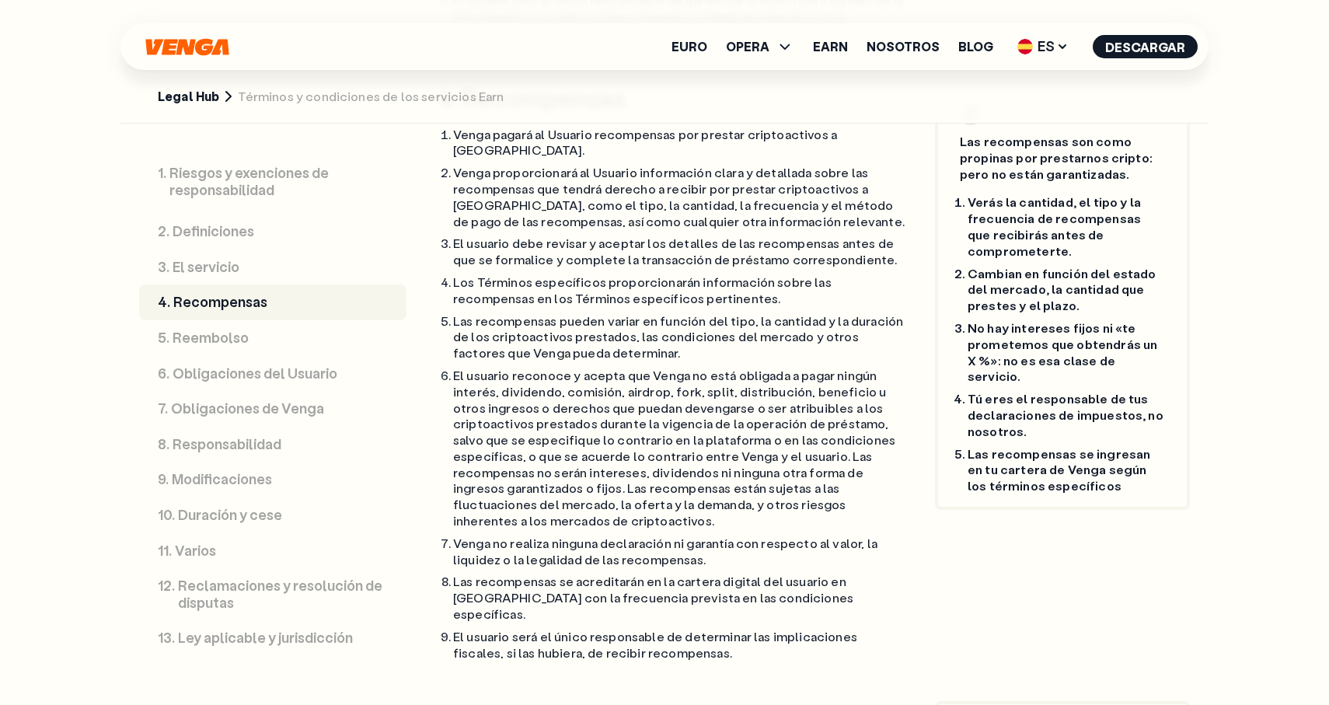
scroll to position [3080, 0]
click at [187, 85] on section "Legal Hub Términos y condiciones de los servicios Earn" at bounding box center [665, 52] width 1088 height 142
click at [189, 98] on link "Legal Hub" at bounding box center [188, 97] width 61 height 16
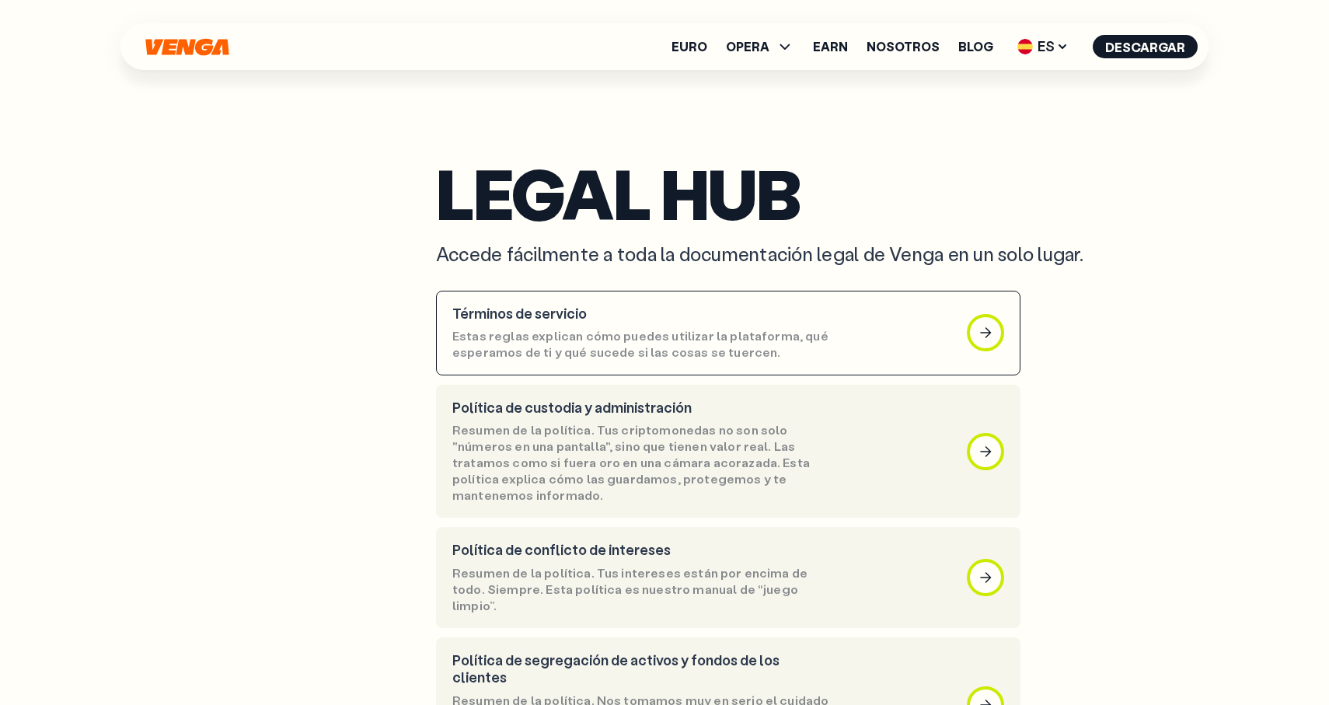
click at [517, 344] on p "Estas reglas explican cómo puedes utilizar la plataforma, qué esperamos de ti y…" at bounding box center [641, 344] width 378 height 33
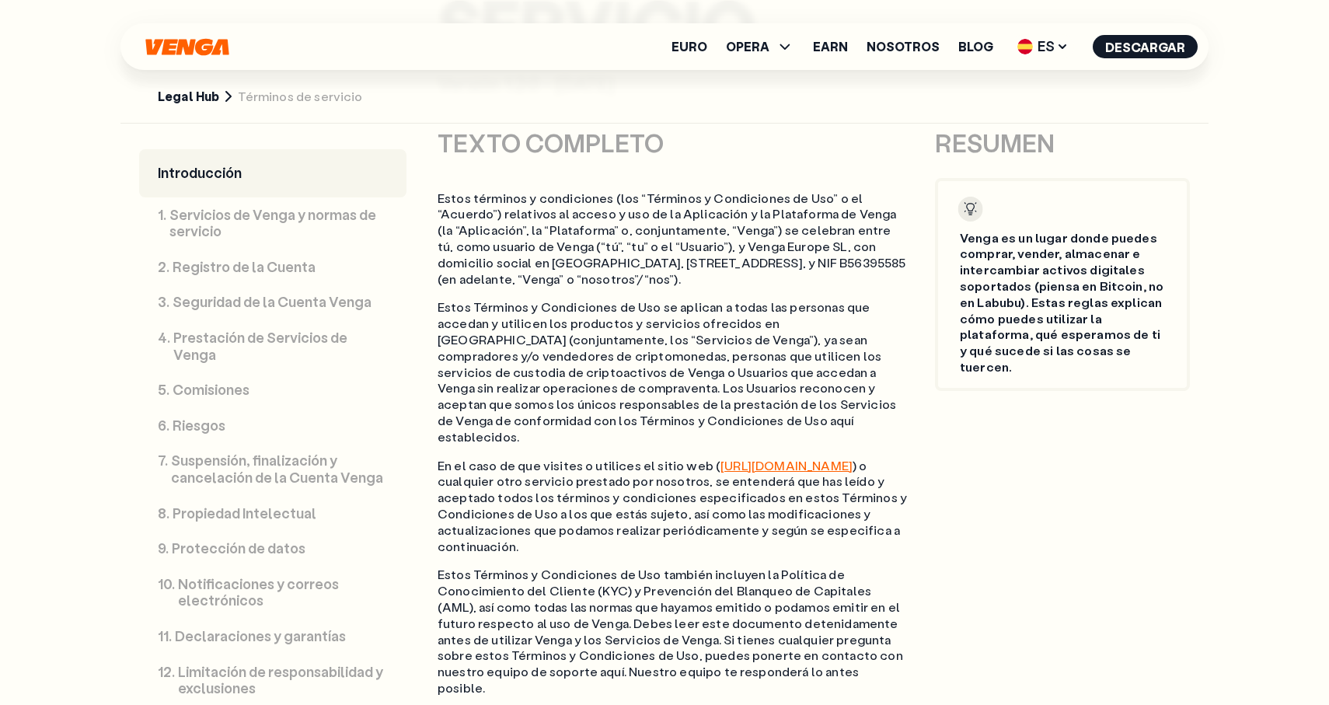
scroll to position [866, 0]
click at [260, 324] on link "4 . Prestación de Servicios de Venga" at bounding box center [272, 346] width 267 height 52
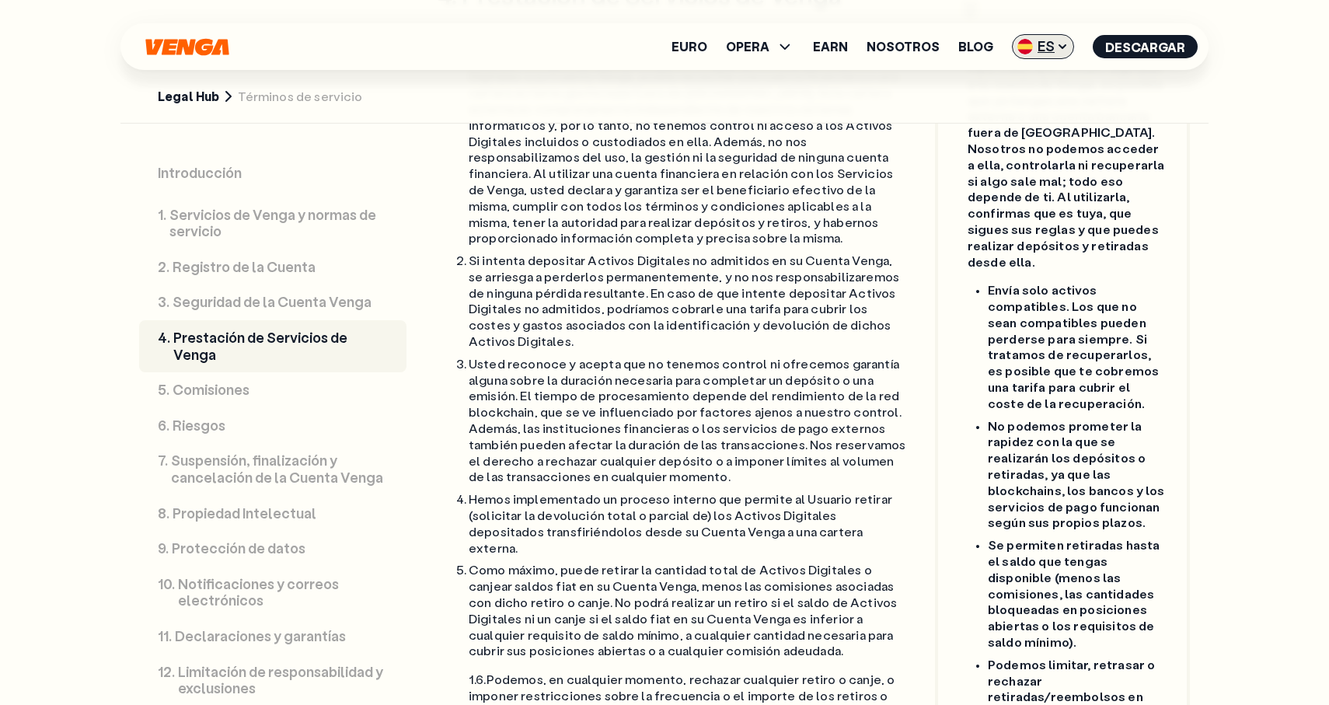
scroll to position [6112, 0]
click at [1036, 45] on span "ES" at bounding box center [1043, 46] width 62 height 25
click at [1025, 131] on div "Català - CAT" at bounding box center [1004, 138] width 84 height 16
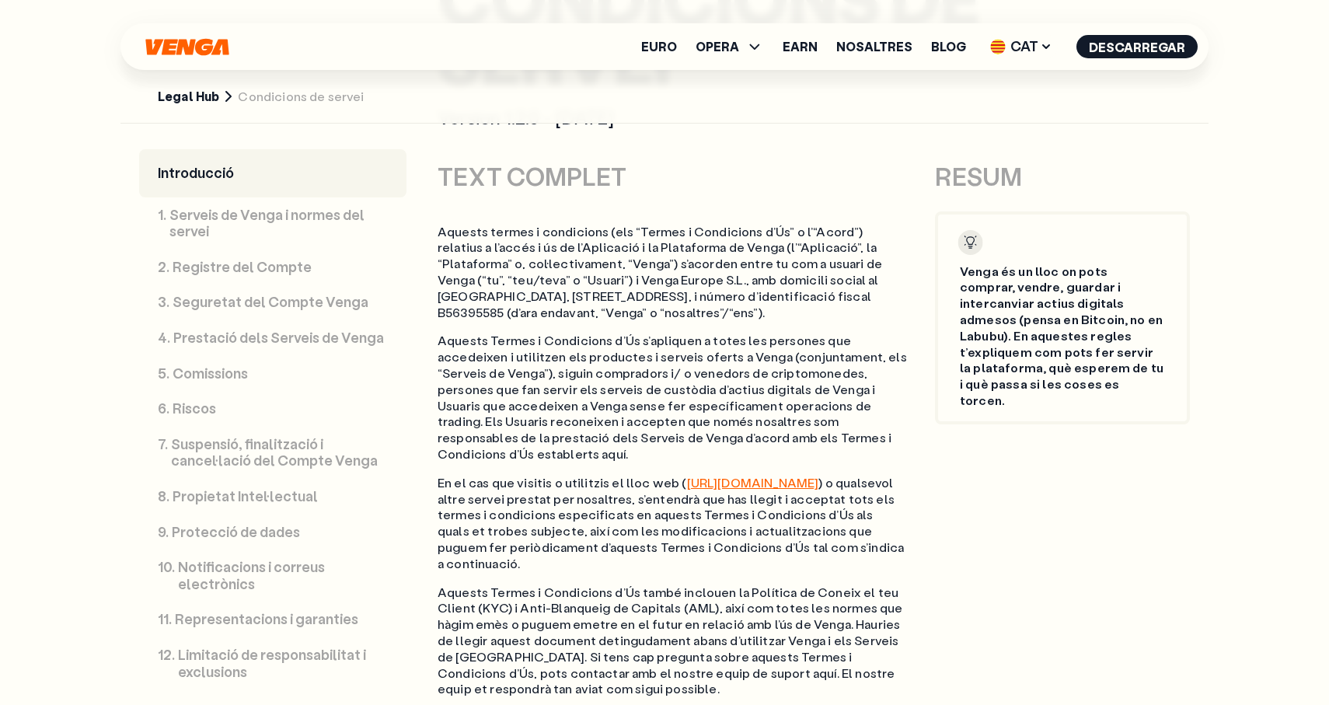
click at [246, 331] on p "Prestació dels Serveis de Venga" at bounding box center [278, 338] width 211 height 17
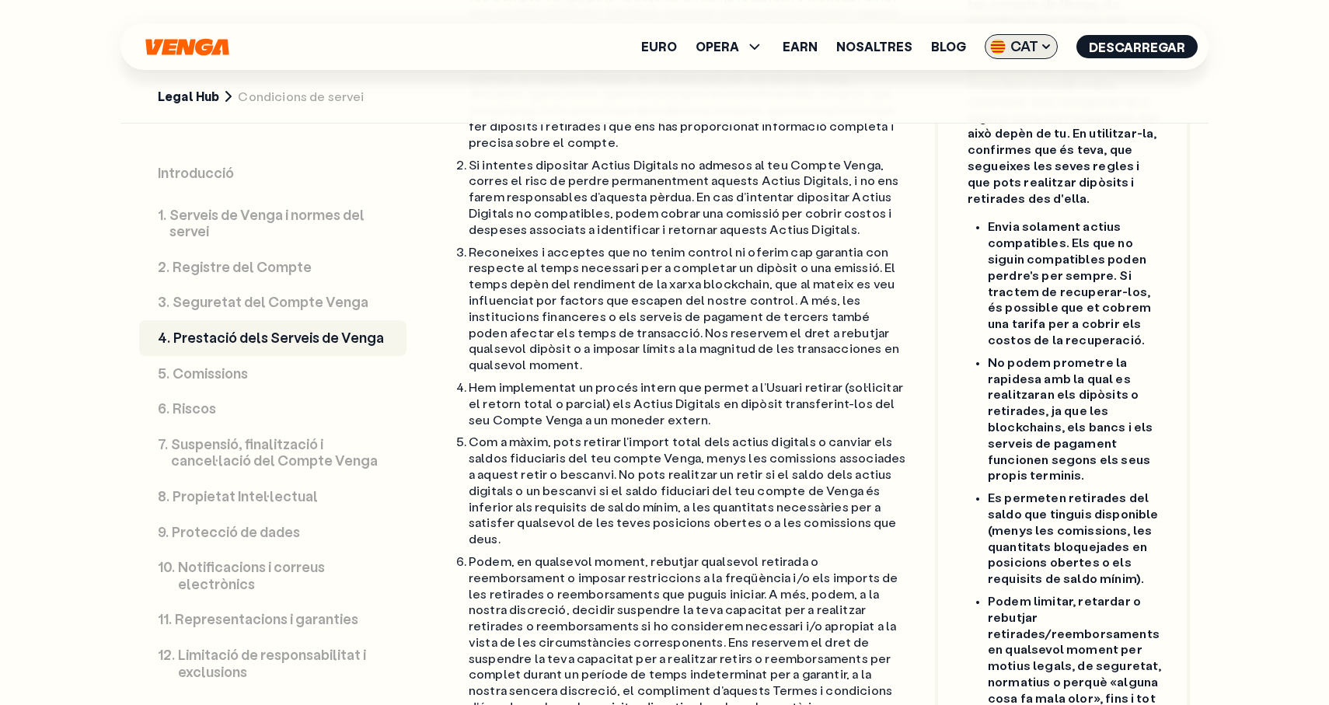
scroll to position [5735, 0]
click at [1042, 34] on span "CAT" at bounding box center [1021, 46] width 73 height 25
click at [1011, 83] on div "English - EN" at bounding box center [983, 79] width 76 height 16
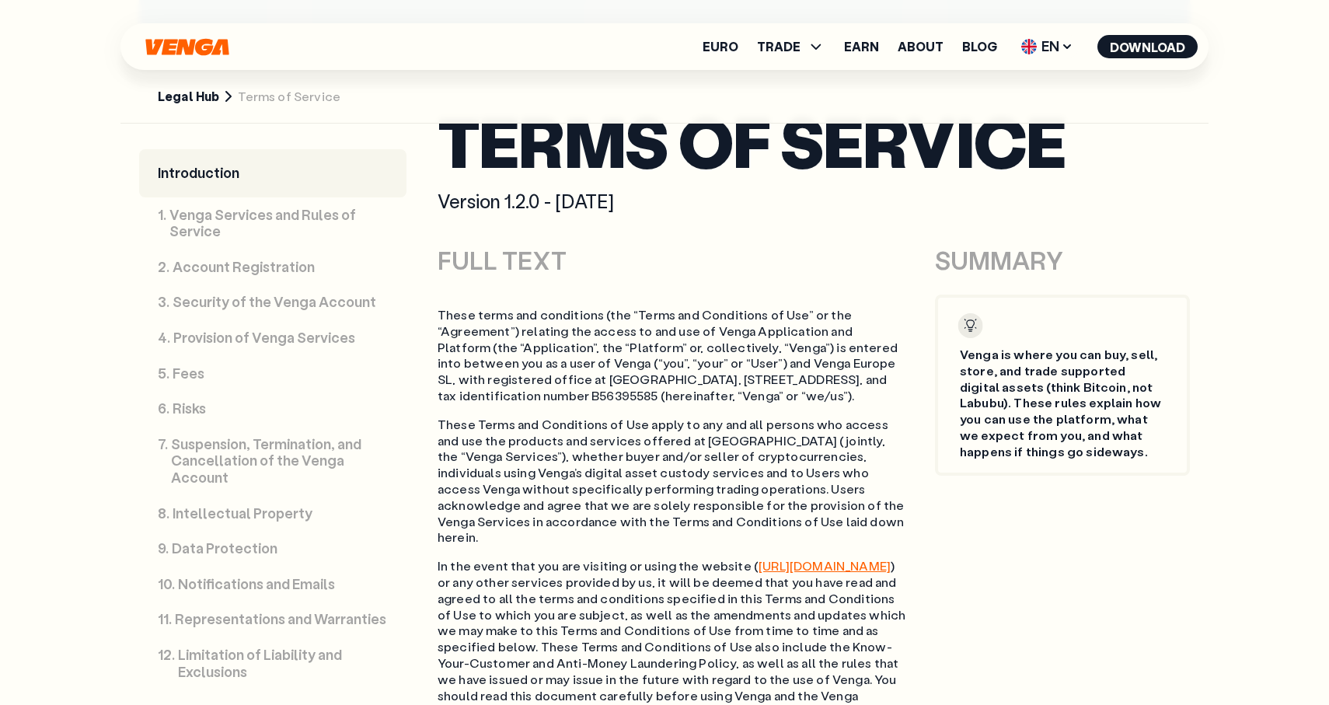
click at [251, 326] on link "4 . Provision of Venga Services" at bounding box center [272, 338] width 267 height 36
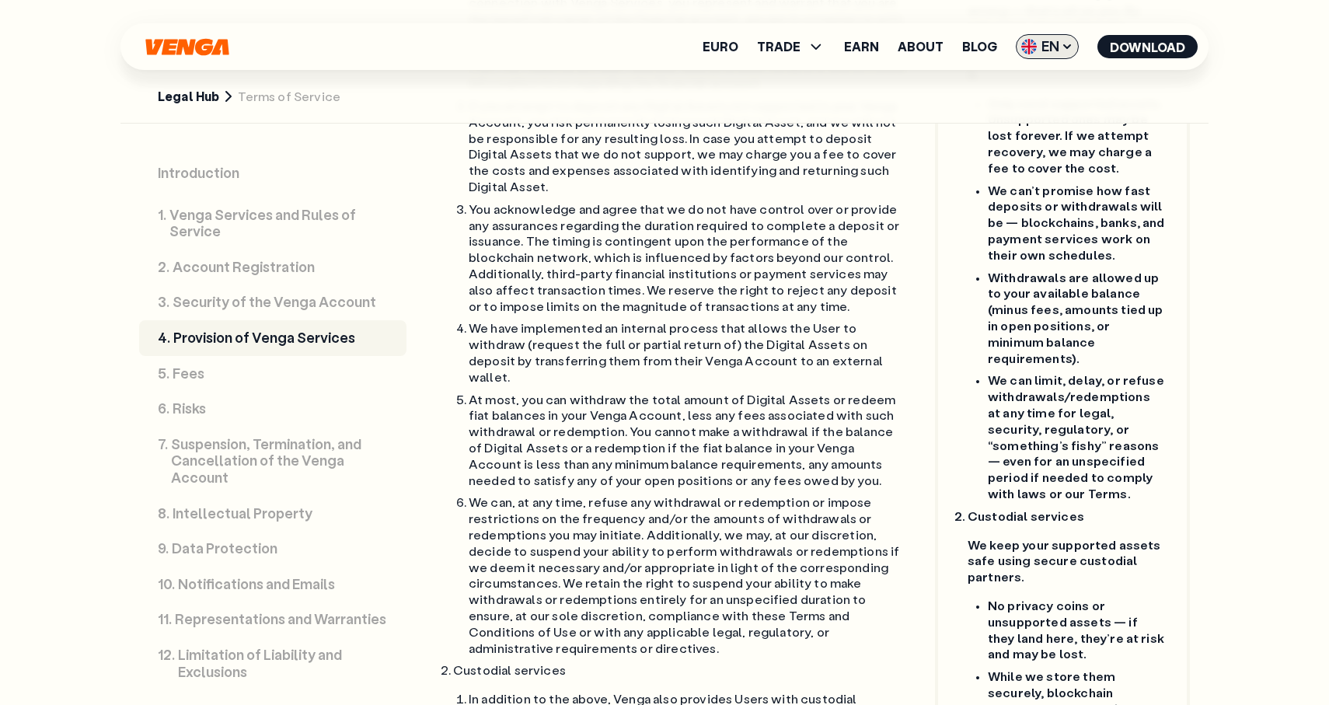
scroll to position [5697, 0]
click at [1046, 43] on span "EN" at bounding box center [1047, 46] width 63 height 25
click at [1033, 113] on div "Español - ES" at bounding box center [1006, 108] width 80 height 16
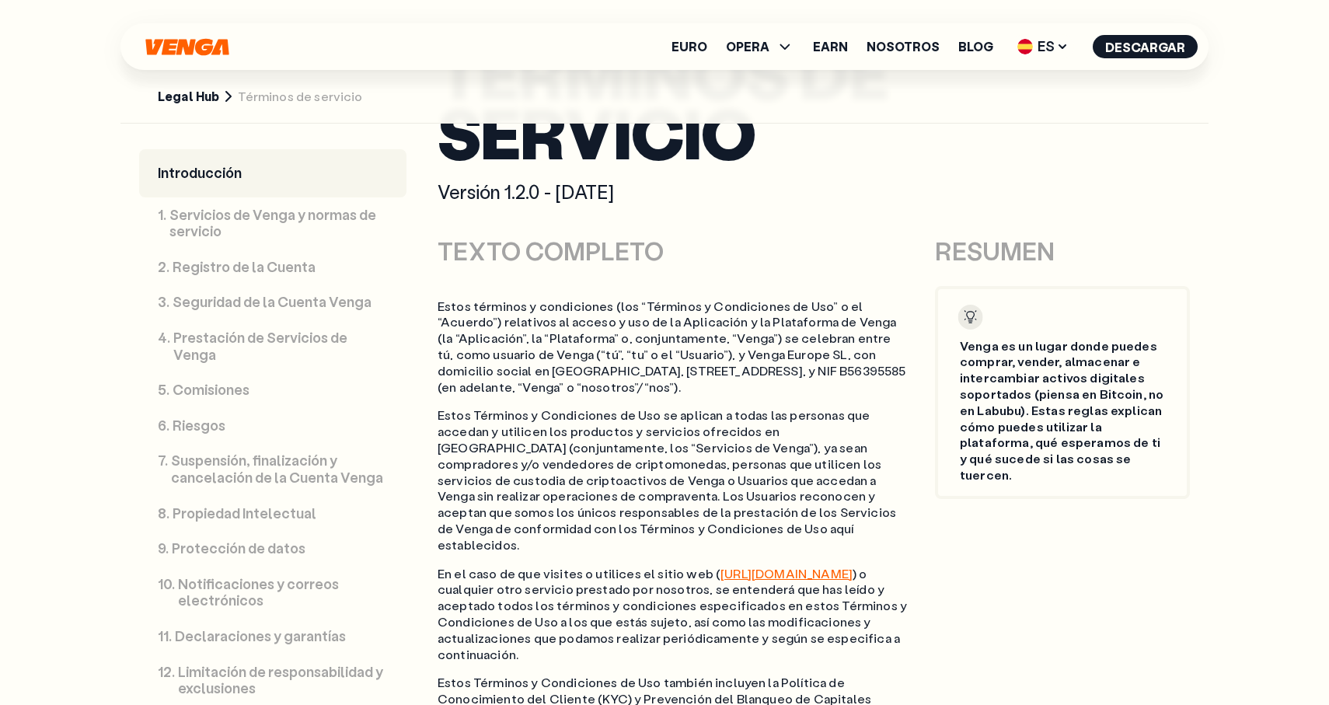
click at [245, 343] on p "Prestación de Servicios de Venga" at bounding box center [280, 346] width 215 height 33
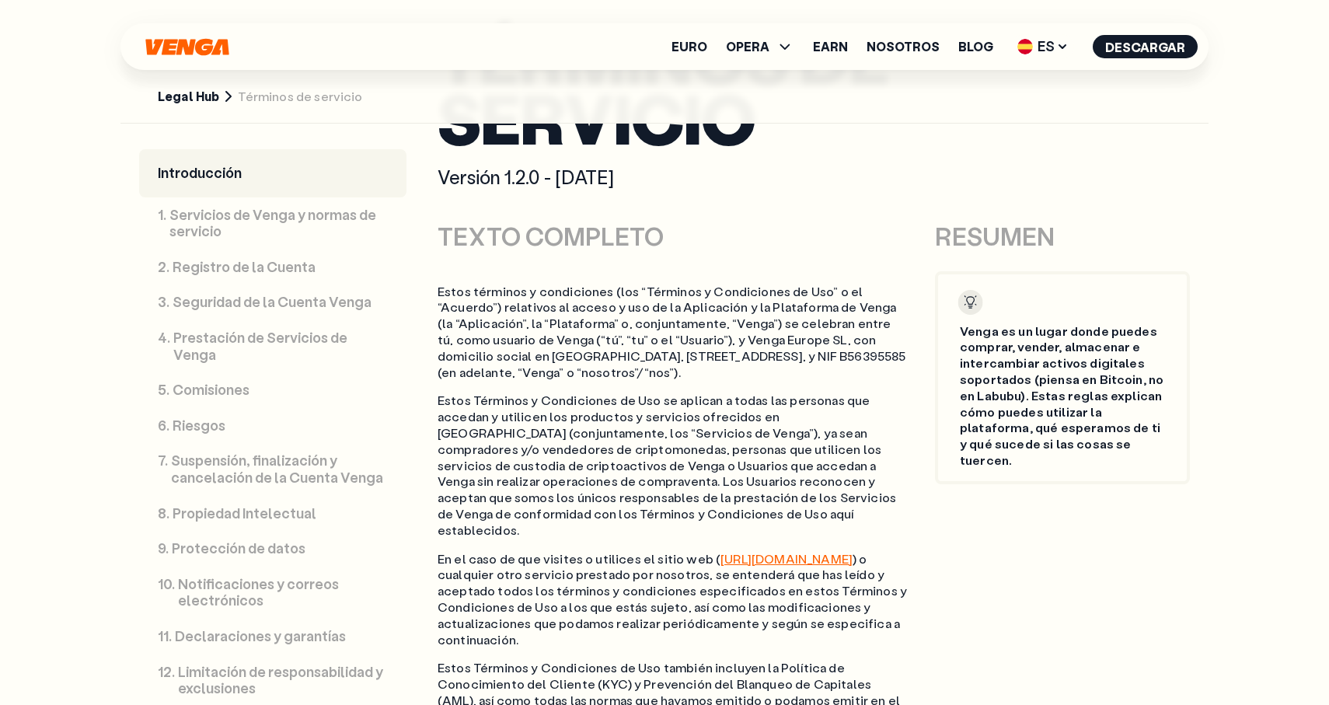
scroll to position [773, 0]
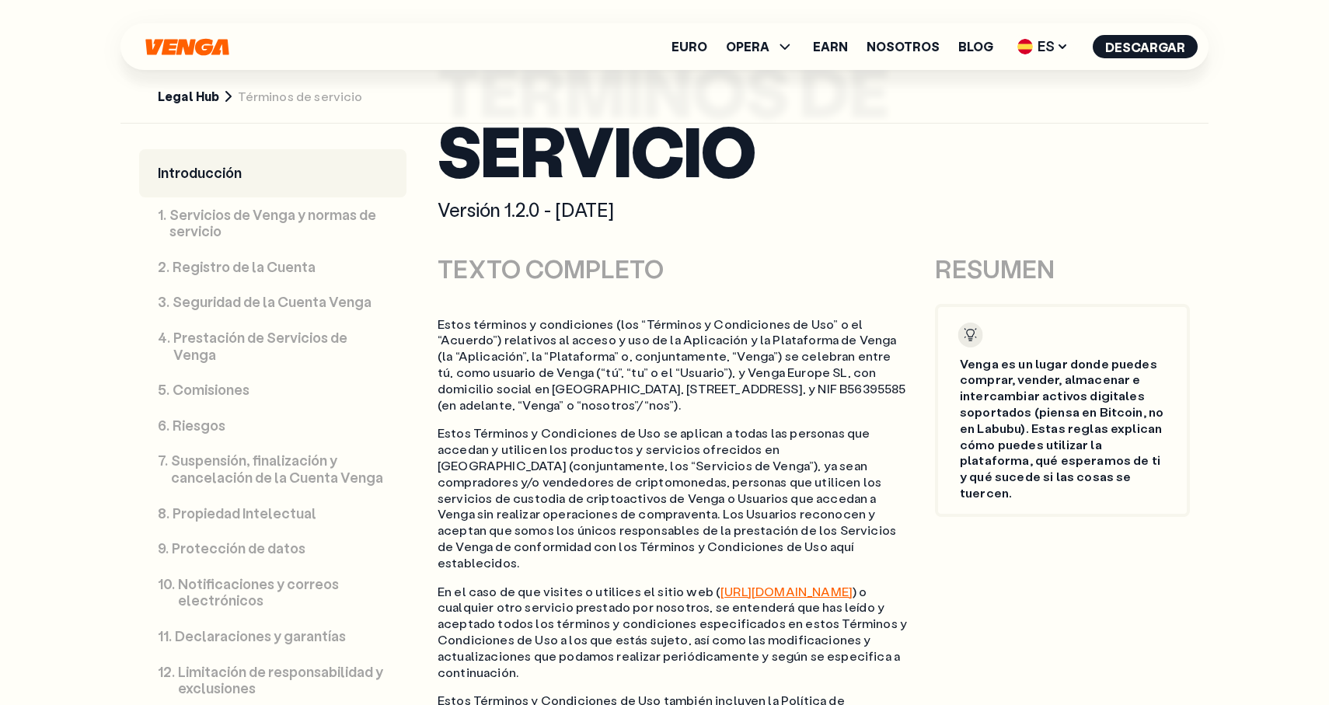
click at [169, 104] on section "Legal Hub Términos de servicio" at bounding box center [665, 52] width 1088 height 142
click at [178, 89] on link "Legal Hub" at bounding box center [188, 97] width 61 height 16
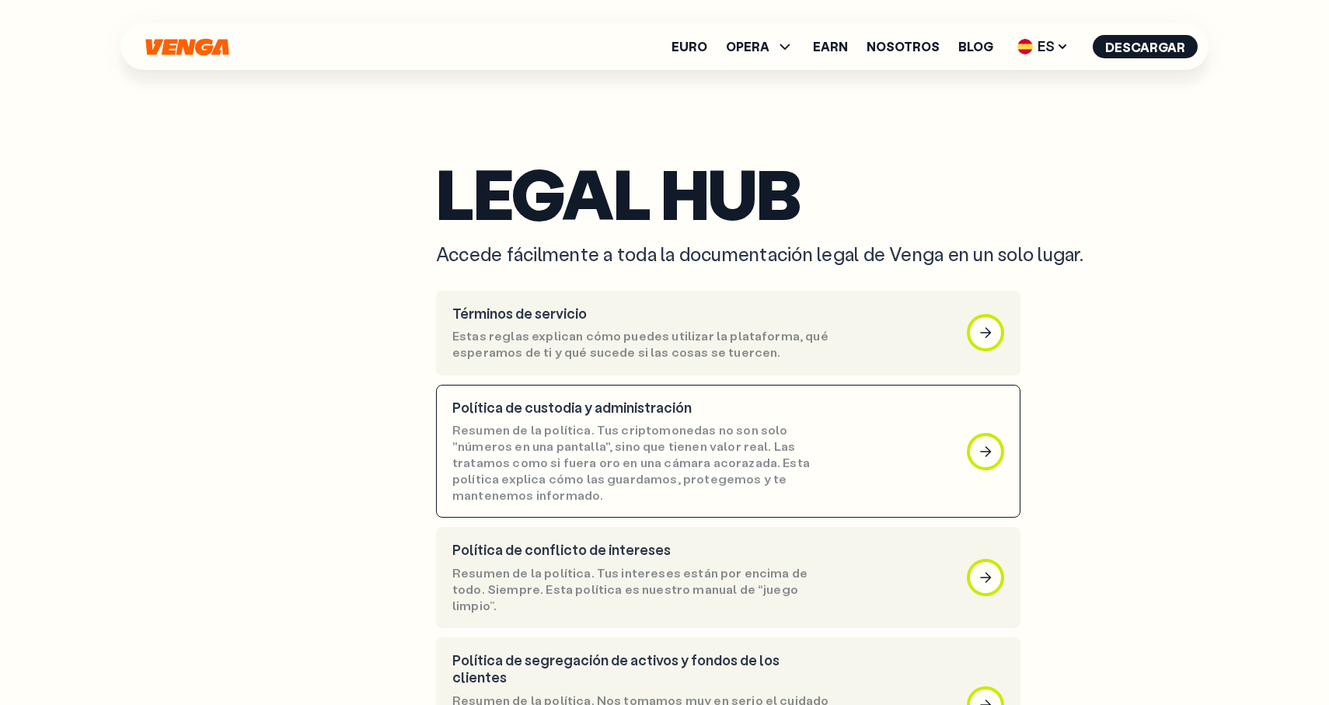
click at [545, 431] on p "Resumen de la política. Tus criptomonedas no son solo "números en una pantalla"…" at bounding box center [641, 462] width 378 height 81
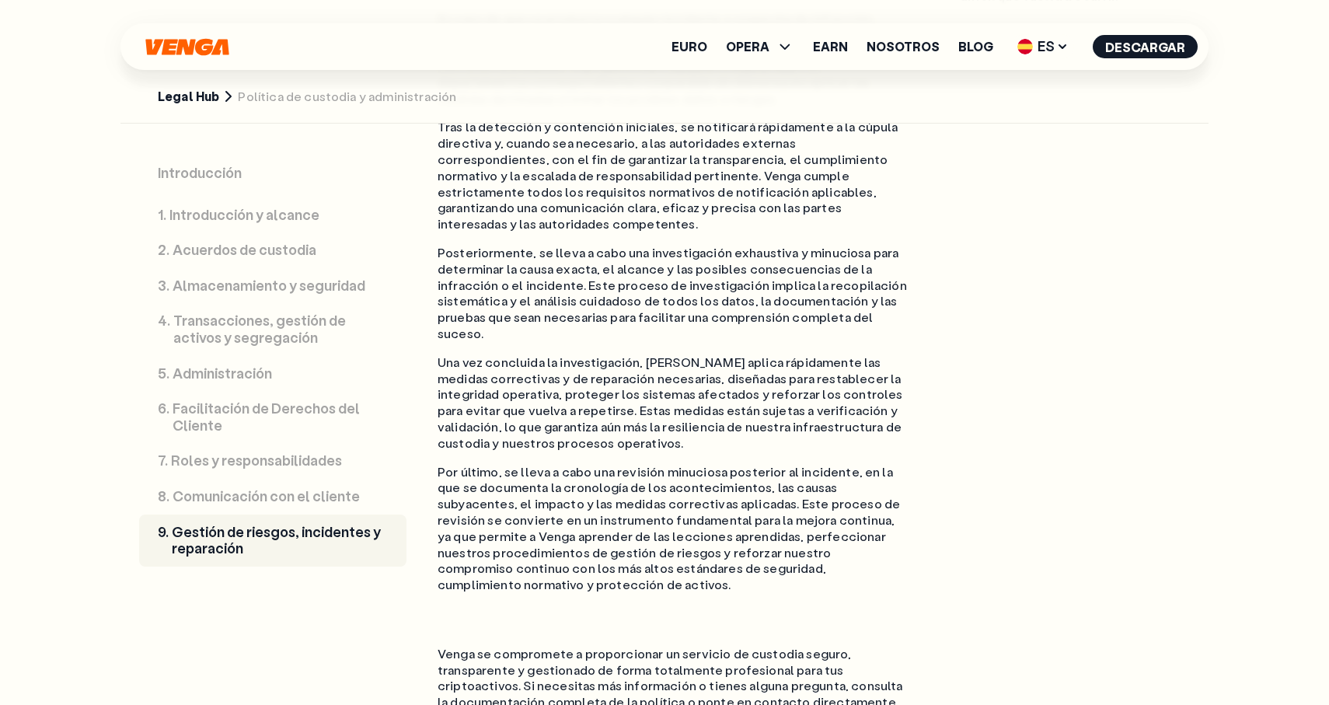
scroll to position [5644, 0]
click at [1042, 47] on span "ES" at bounding box center [1043, 46] width 62 height 25
click at [1031, 136] on div "Català - CAT" at bounding box center [1004, 138] width 84 height 16
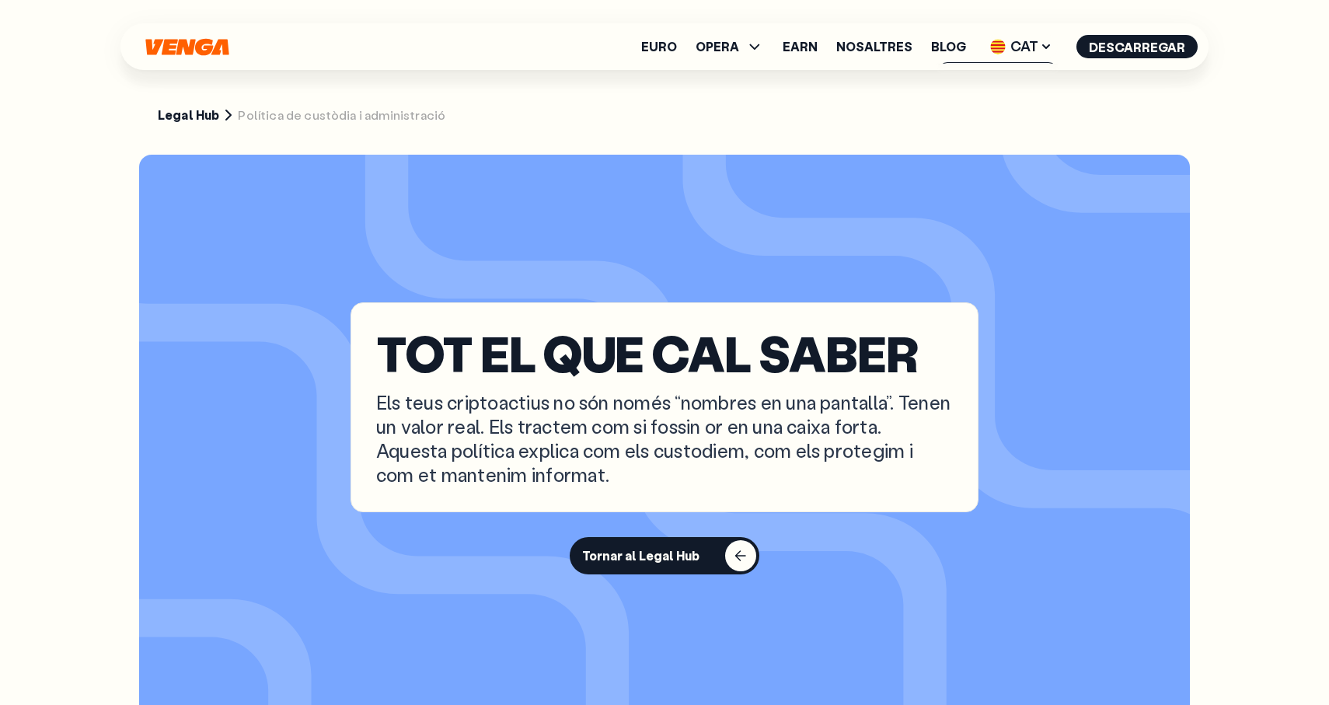
click at [726, 176] on section "TOT EL QUE CAL SABER Els teus criptoactius no són només “nombres en una pantall…" at bounding box center [664, 439] width 1051 height 568
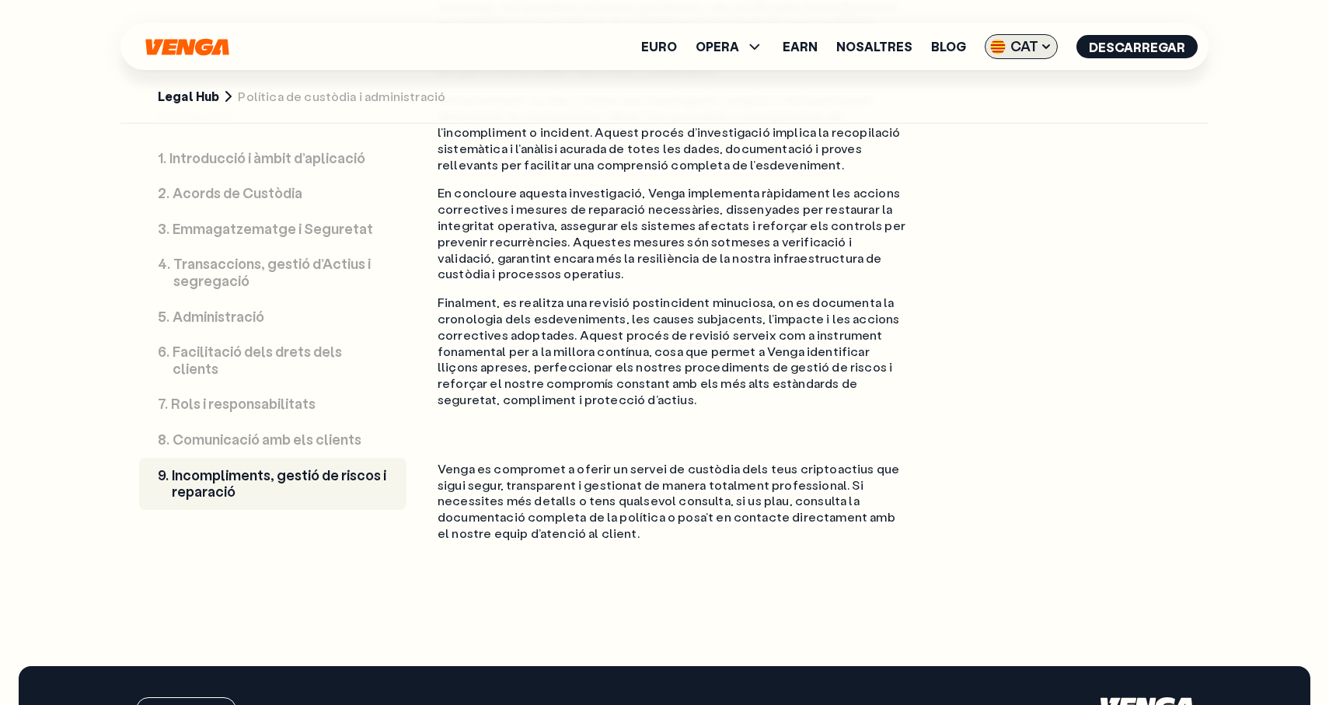
scroll to position [5604, 0]
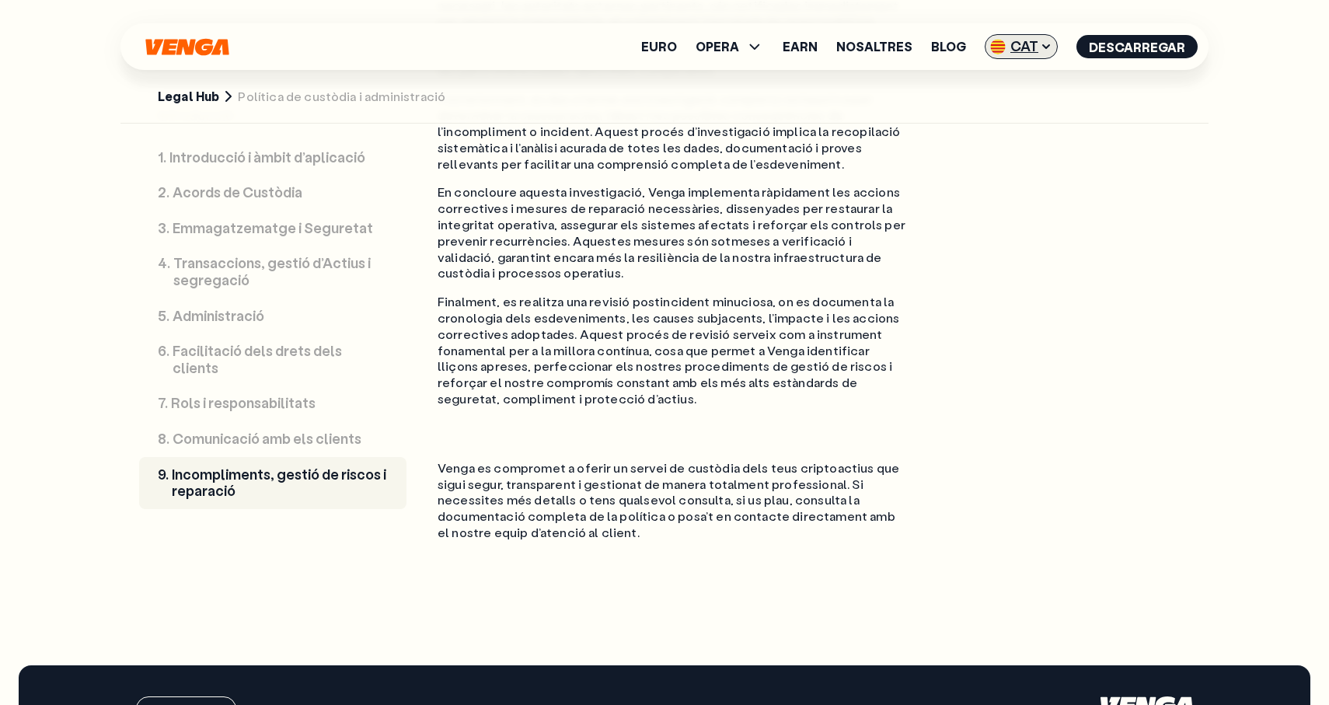
click at [1019, 54] on span "CAT" at bounding box center [1021, 46] width 73 height 25
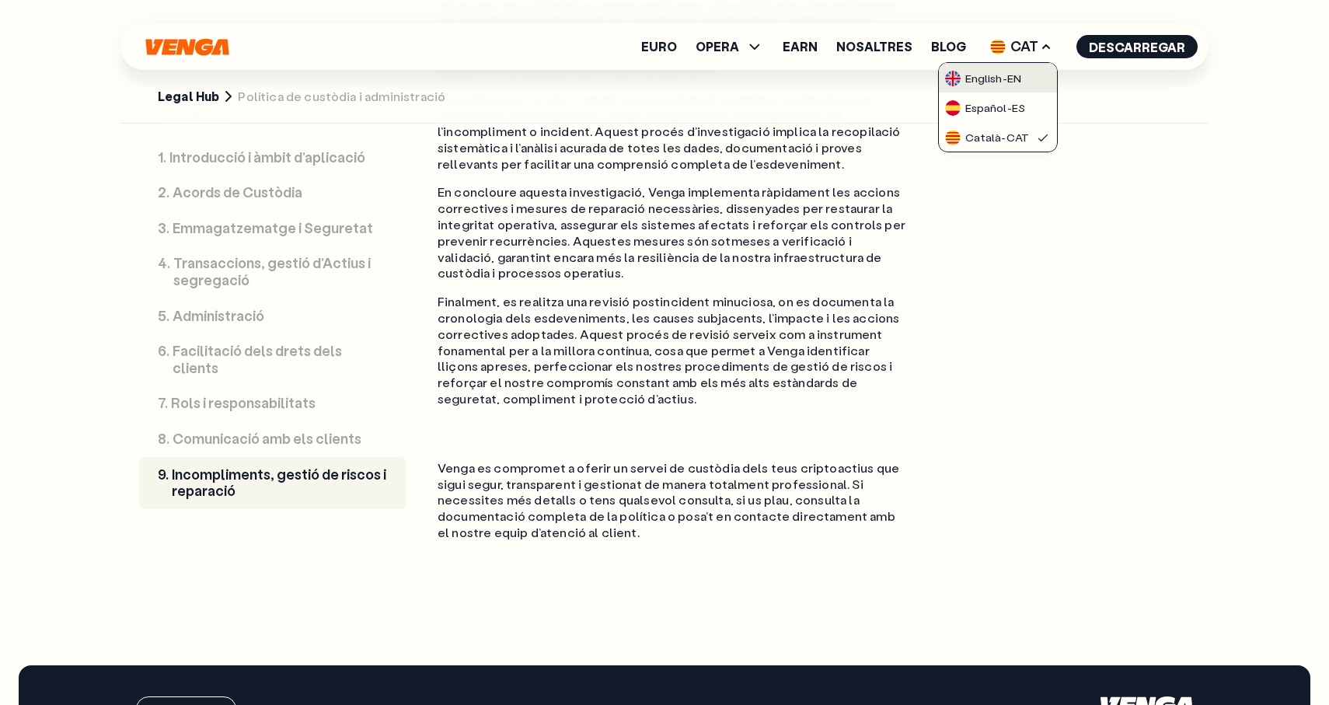
click at [995, 91] on link "English - EN" at bounding box center [998, 78] width 118 height 30
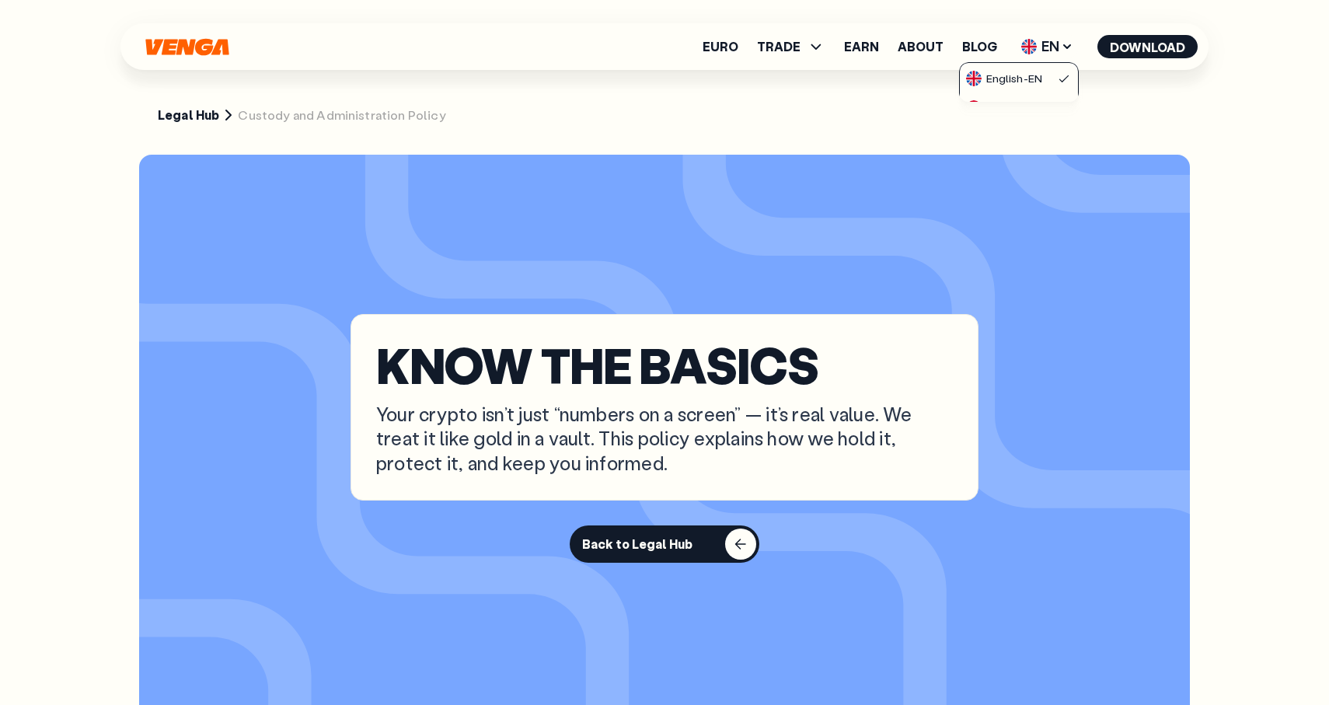
click at [571, 288] on section "KNOW THE BASICS Your crypto isn’t just “numbers on a screen” — it’s real value.…" at bounding box center [664, 439] width 1051 height 568
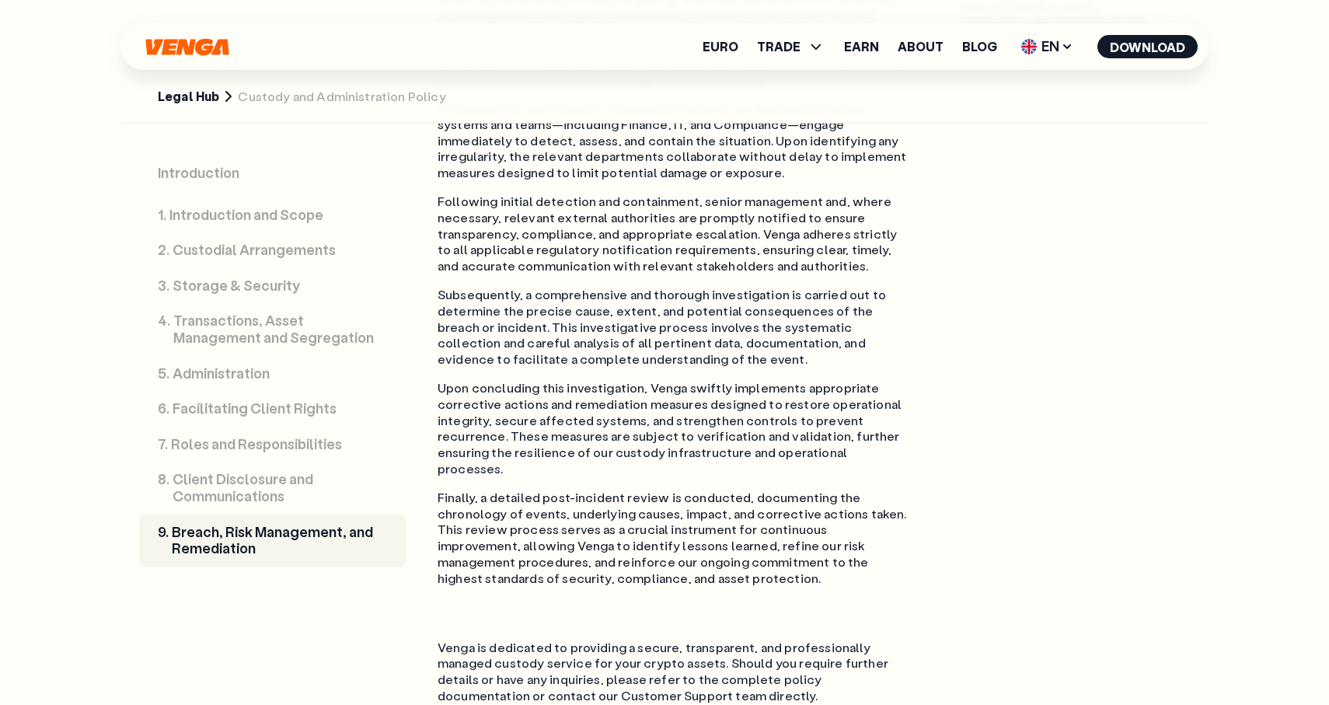
scroll to position [5144, 0]
click at [1028, 54] on span "EN" at bounding box center [1047, 46] width 63 height 25
click at [1057, 108] on div at bounding box center [1065, 108] width 16 height 16
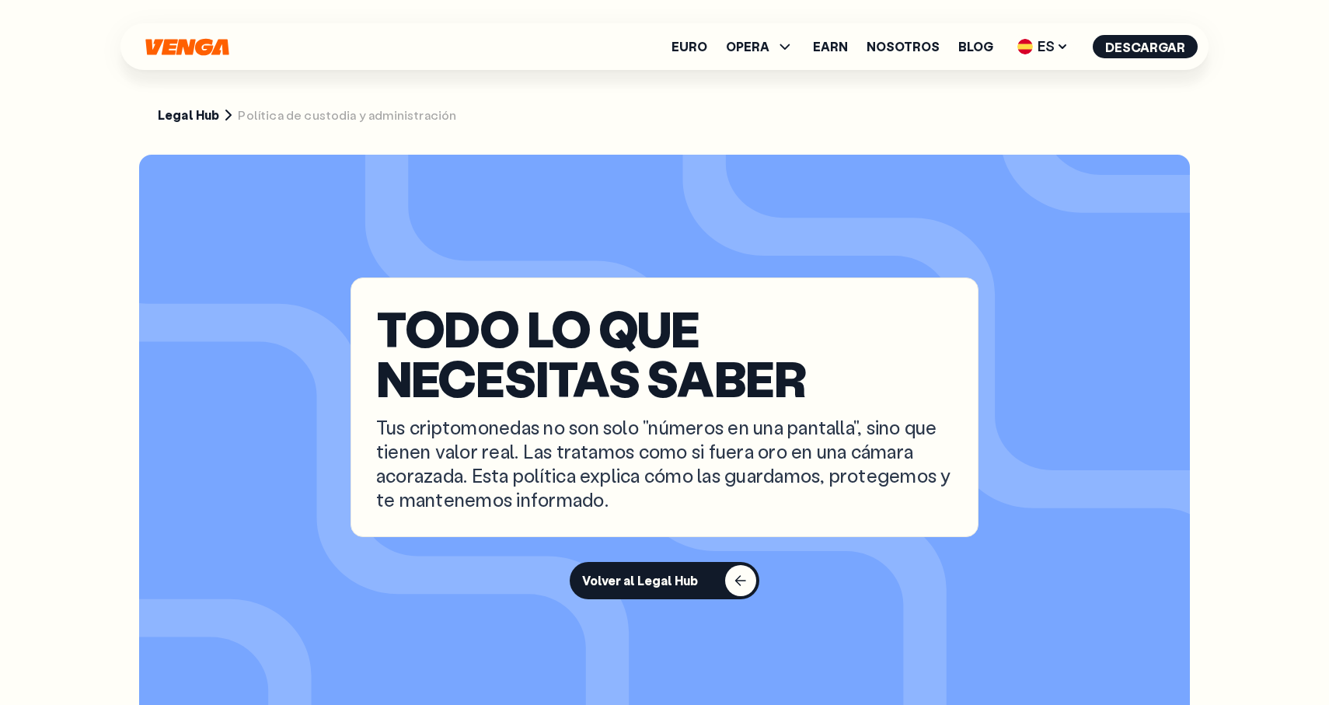
click at [178, 114] on link "Legal Hub" at bounding box center [188, 115] width 61 height 16
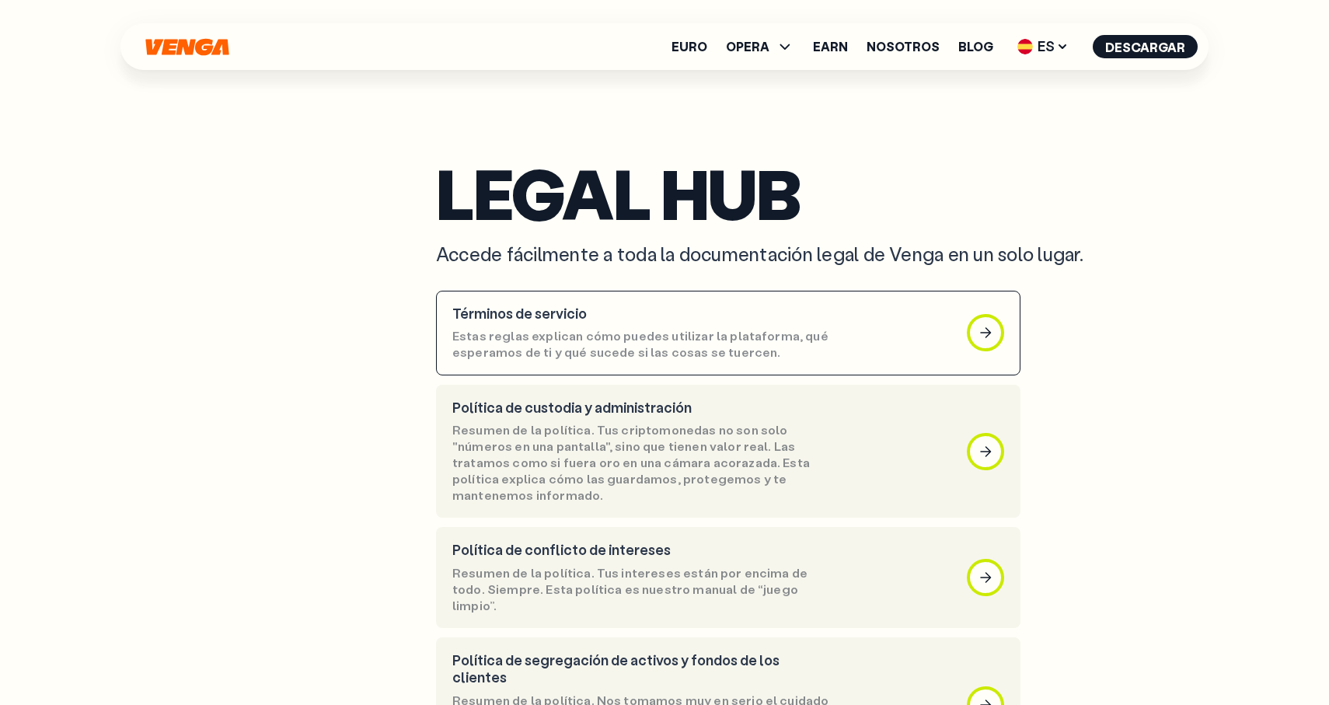
click at [557, 316] on p "Términos de servicio" at bounding box center [641, 314] width 378 height 17
